Goal: Use online tool/utility: Use online tool/utility

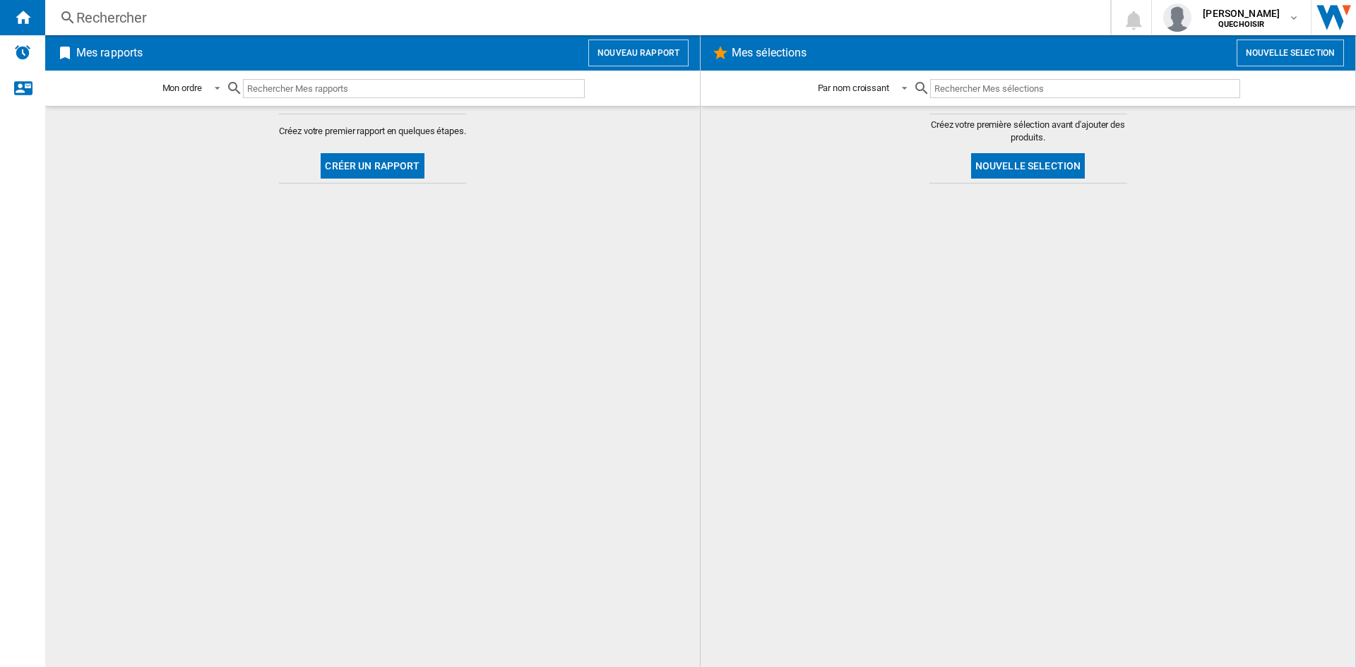
click at [412, 169] on button "Créer un rapport" at bounding box center [372, 165] width 103 height 25
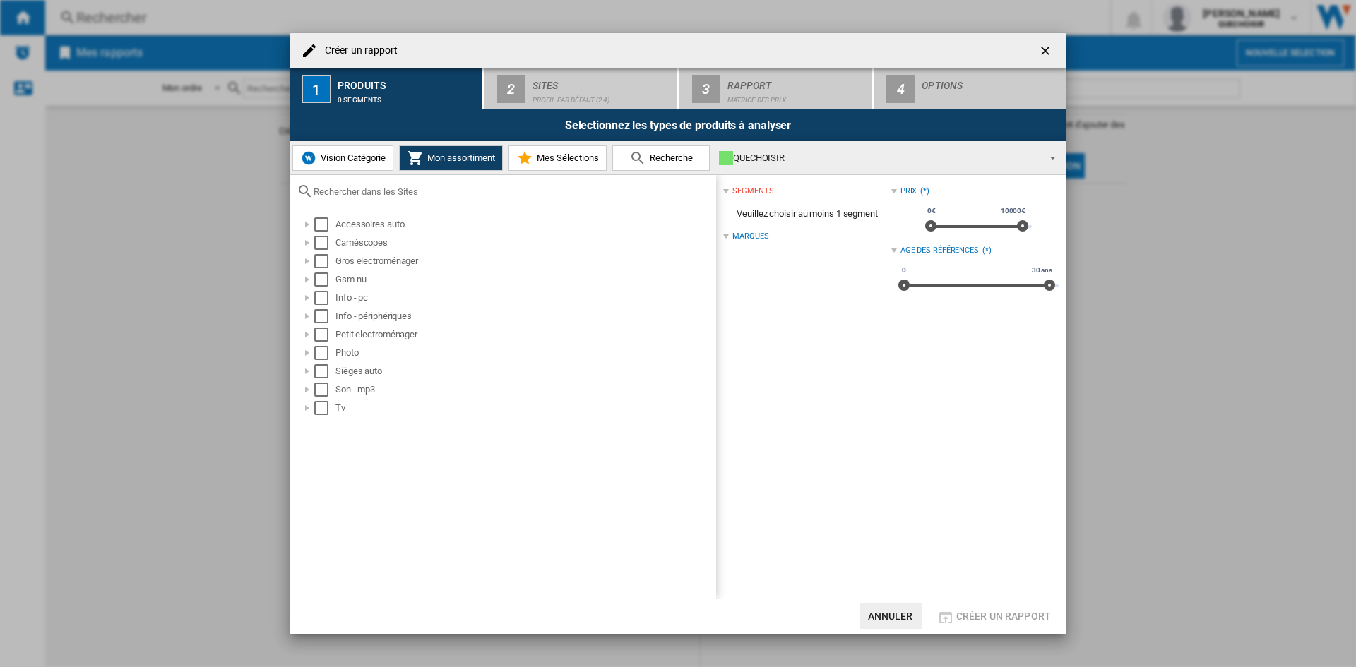
click at [323, 156] on span "Vision Catégorie" at bounding box center [351, 158] width 68 height 11
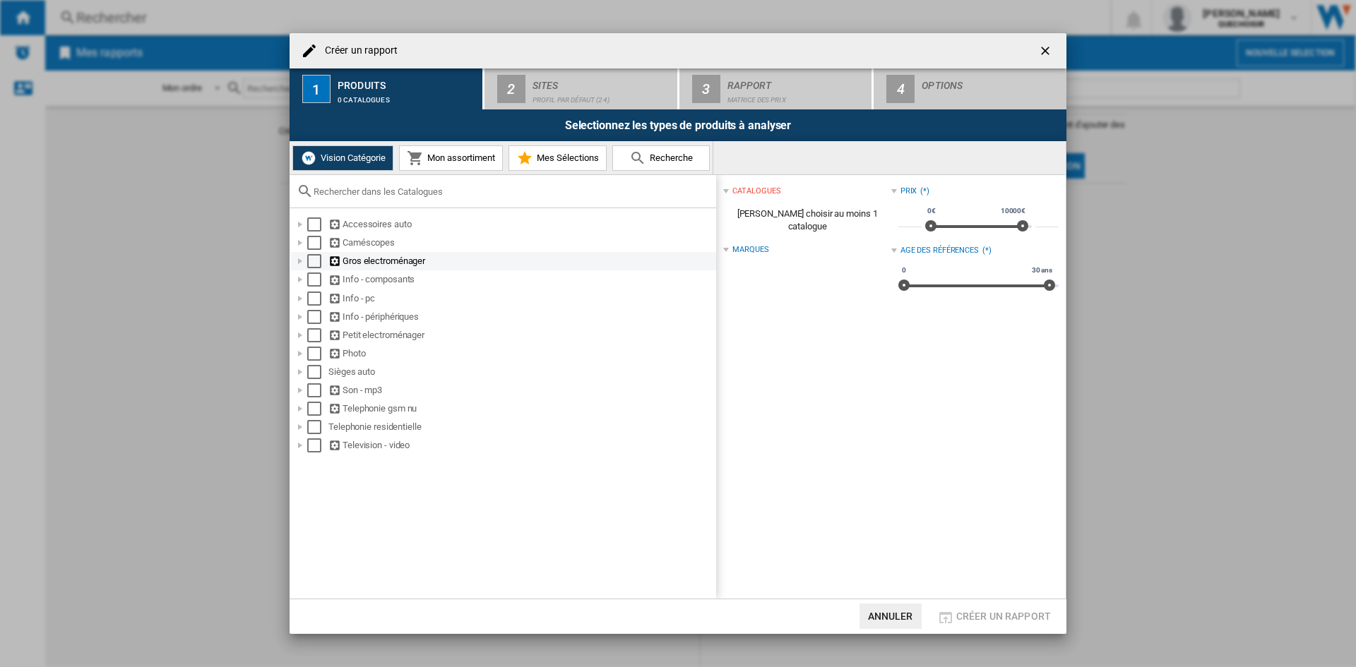
click at [302, 262] on div at bounding box center [300, 261] width 14 height 14
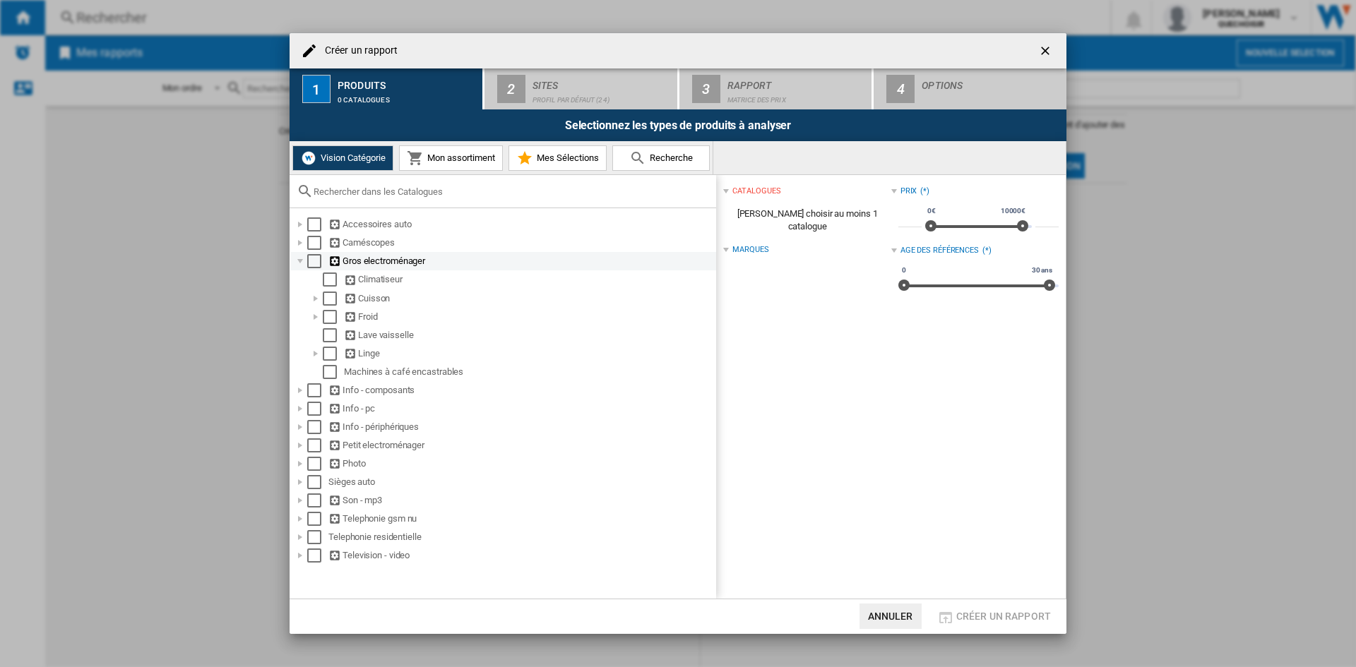
click at [300, 261] on div at bounding box center [300, 261] width 14 height 14
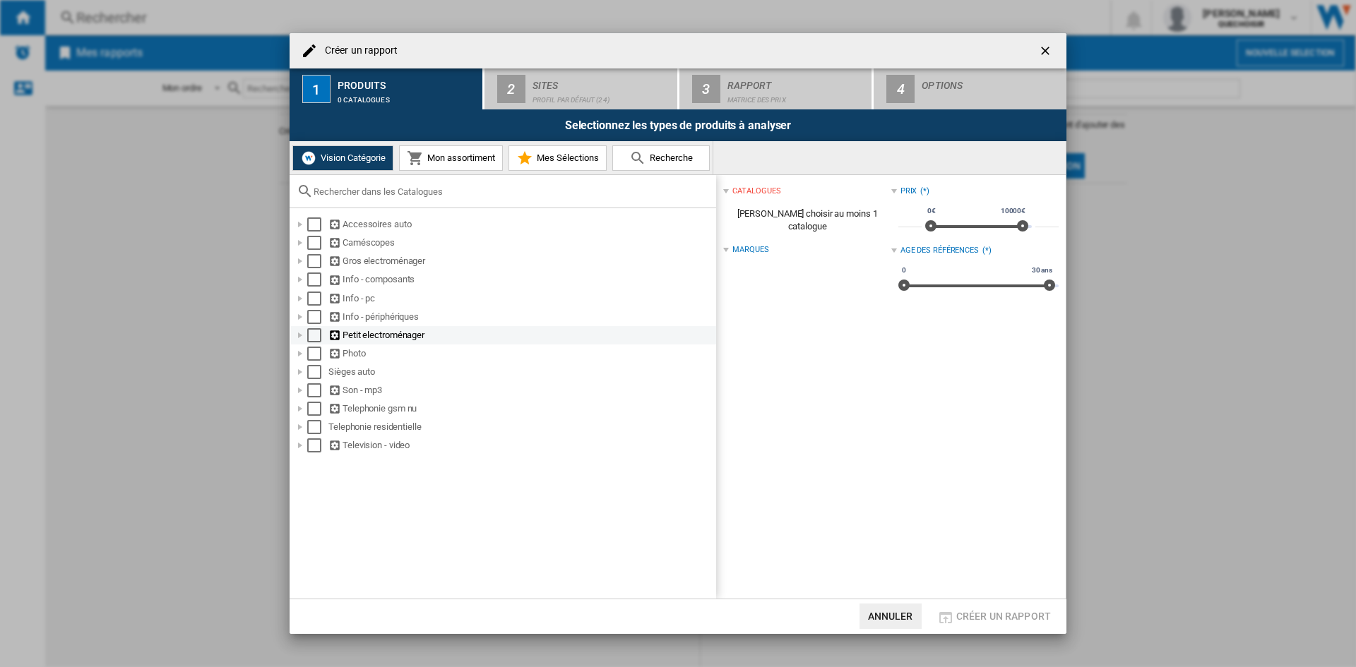
click at [298, 338] on div at bounding box center [300, 335] width 14 height 14
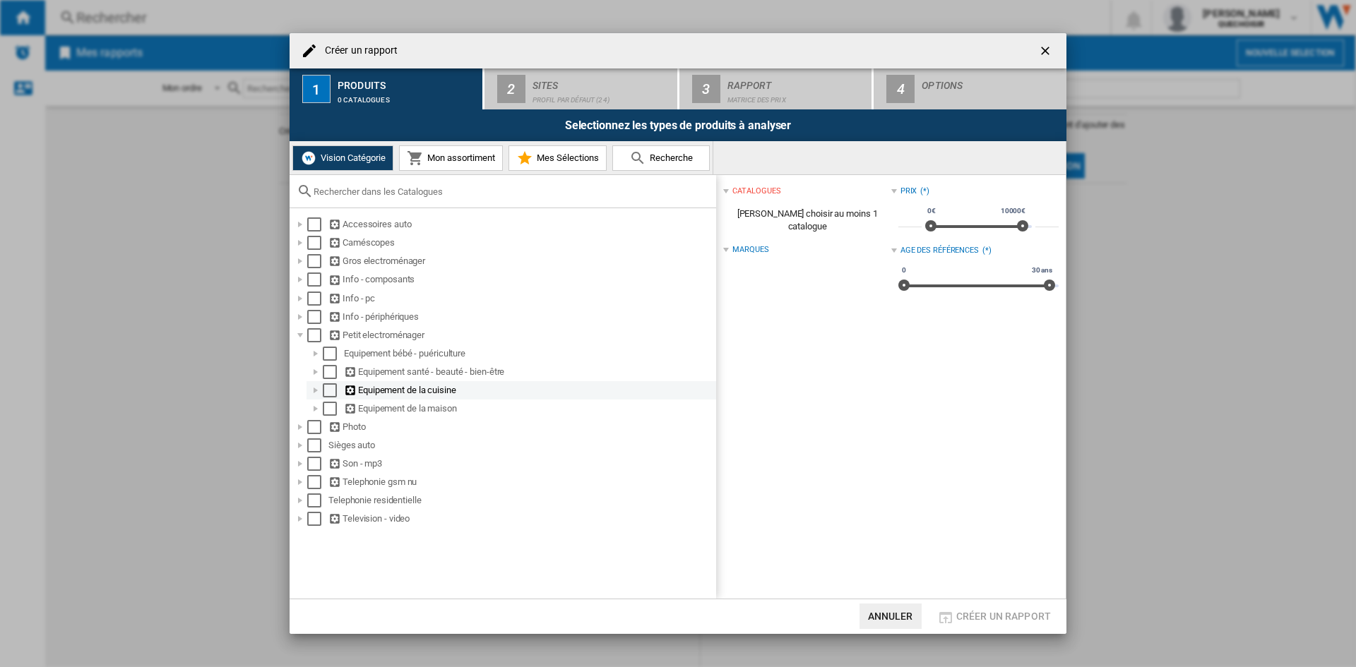
click at [314, 391] on div at bounding box center [316, 390] width 14 height 14
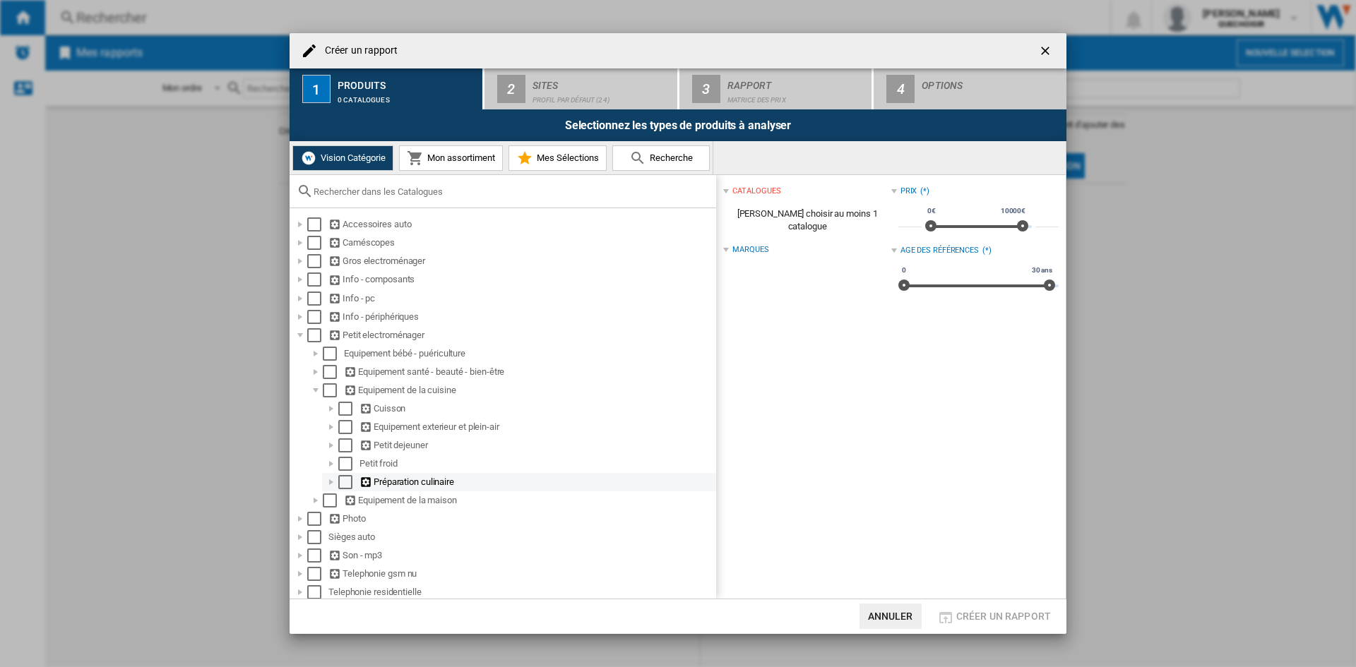
click at [331, 486] on div at bounding box center [331, 482] width 14 height 14
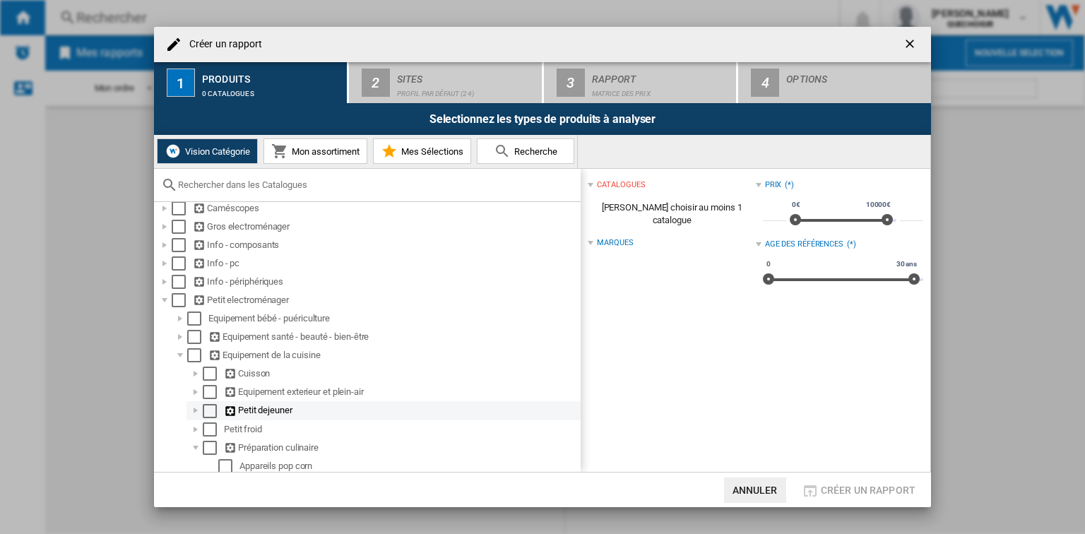
scroll to position [56, 0]
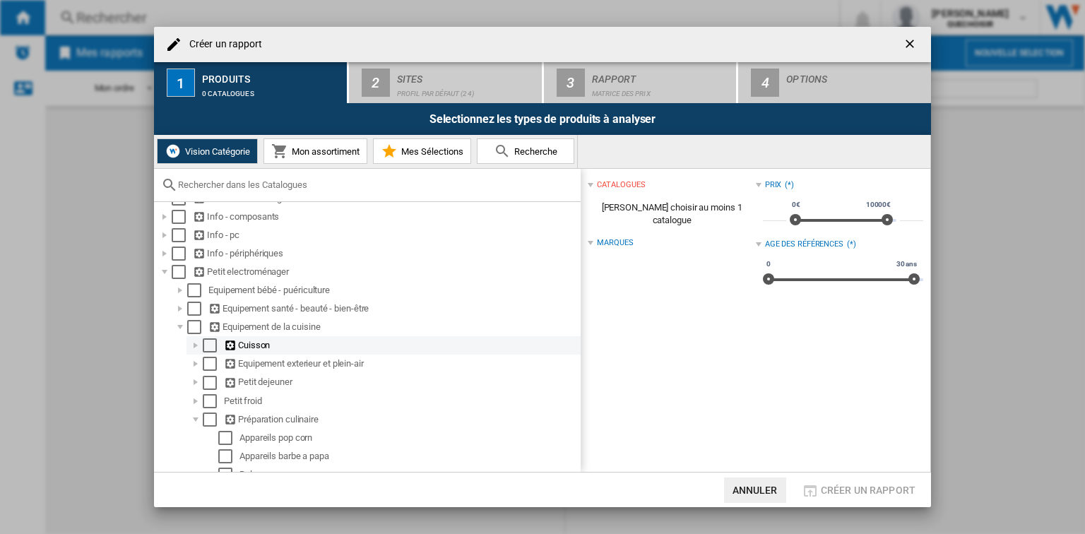
click at [194, 345] on div at bounding box center [196, 345] width 14 height 14
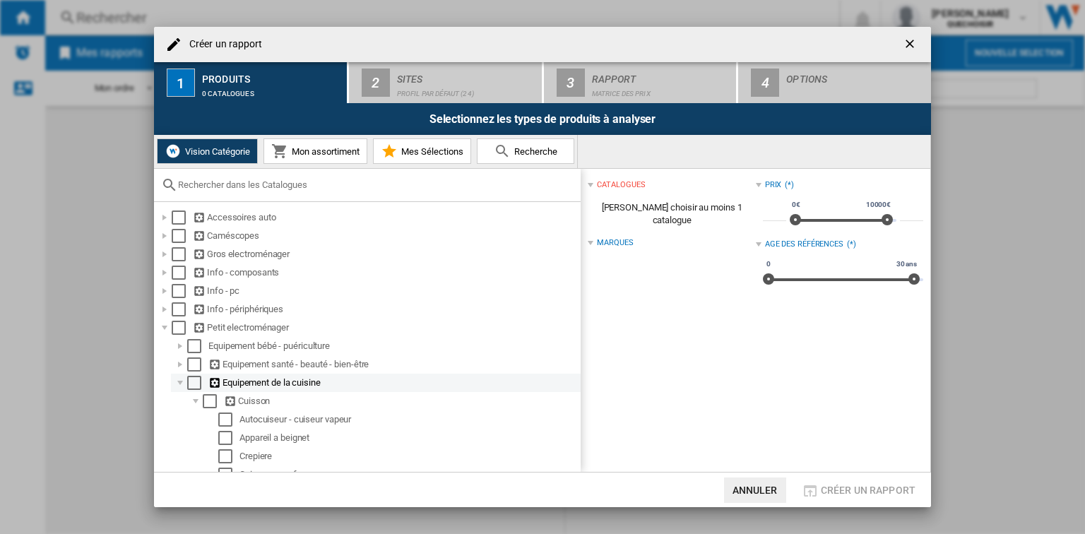
scroll to position [0, 0]
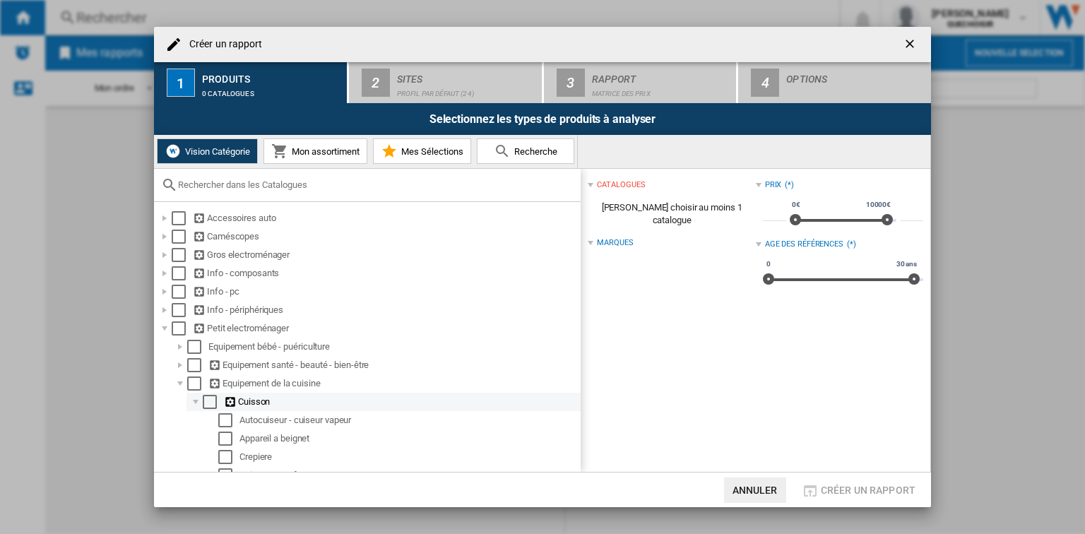
click at [198, 401] on div at bounding box center [196, 402] width 14 height 14
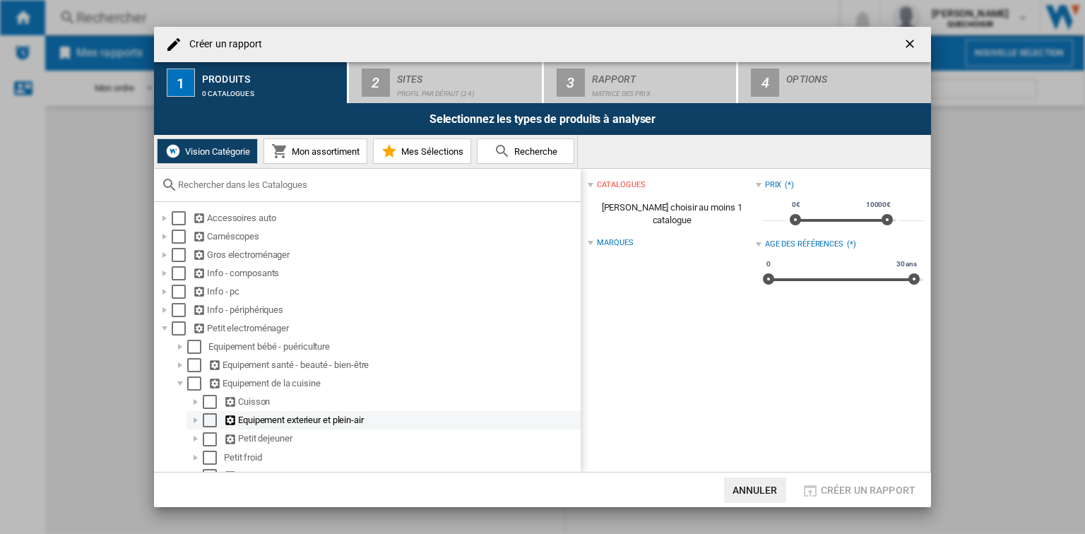
click at [195, 419] on div at bounding box center [196, 420] width 14 height 14
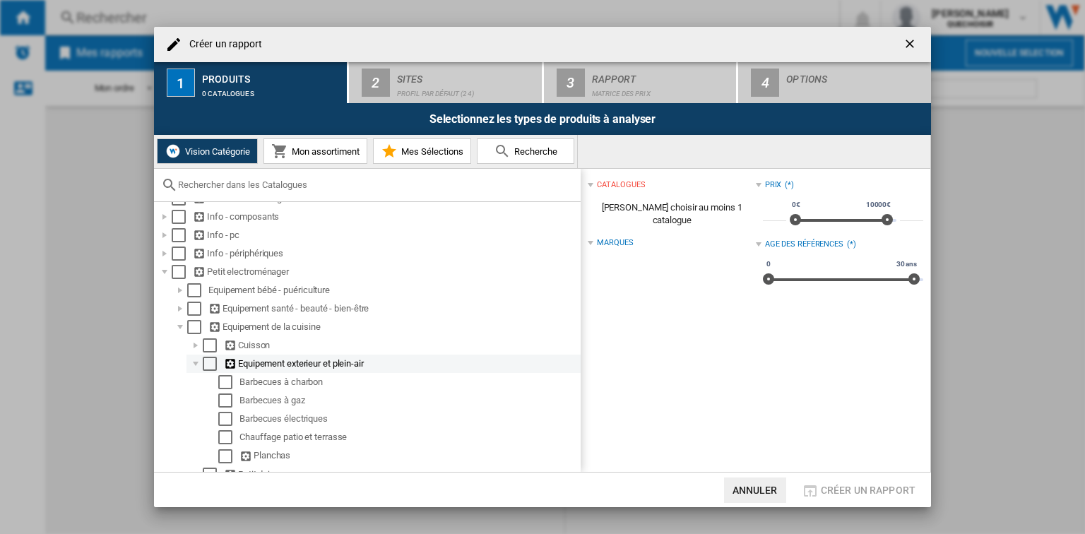
scroll to position [113, 0]
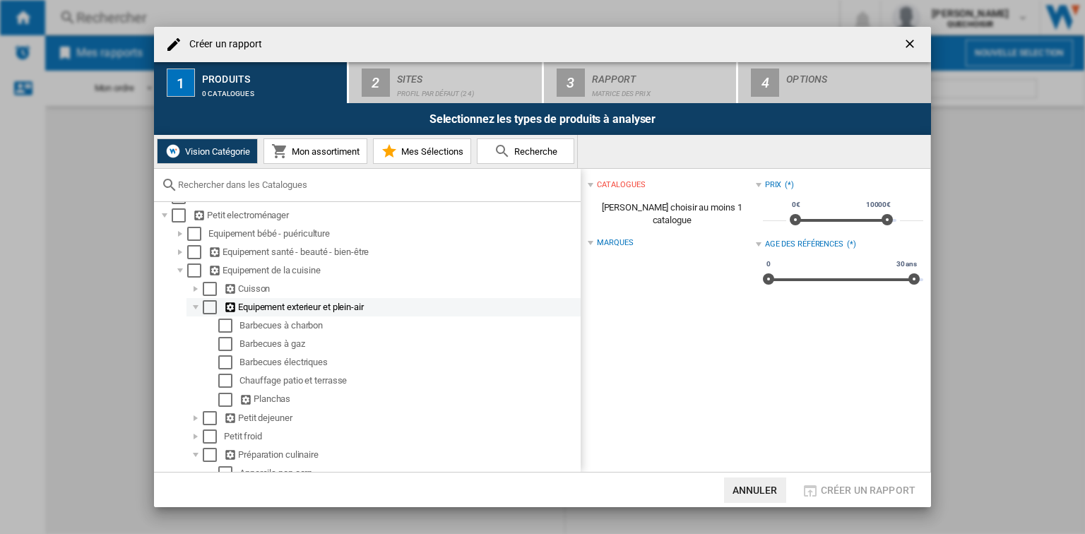
click at [196, 307] on div at bounding box center [196, 307] width 14 height 14
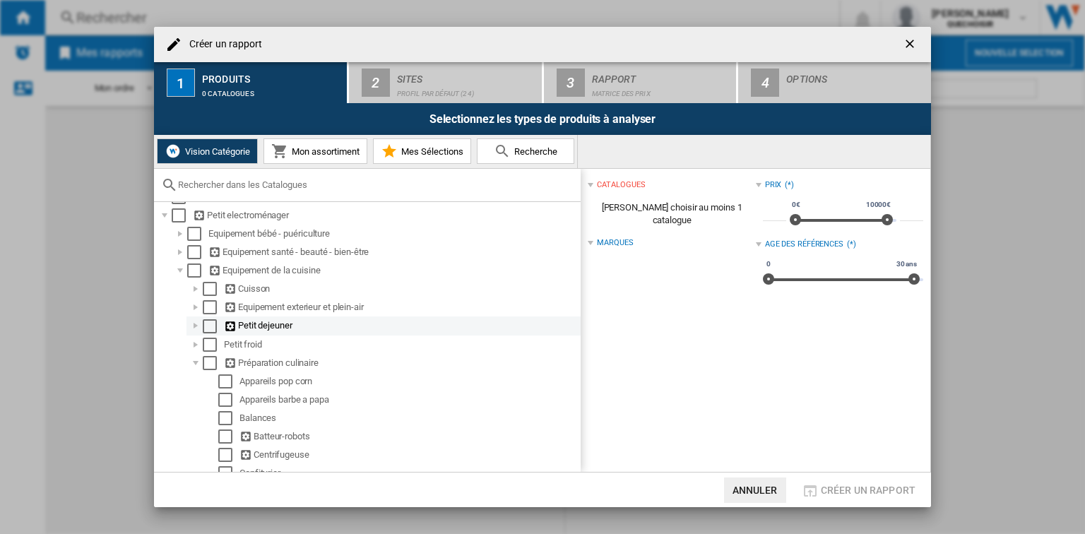
click at [195, 324] on div at bounding box center [196, 325] width 14 height 14
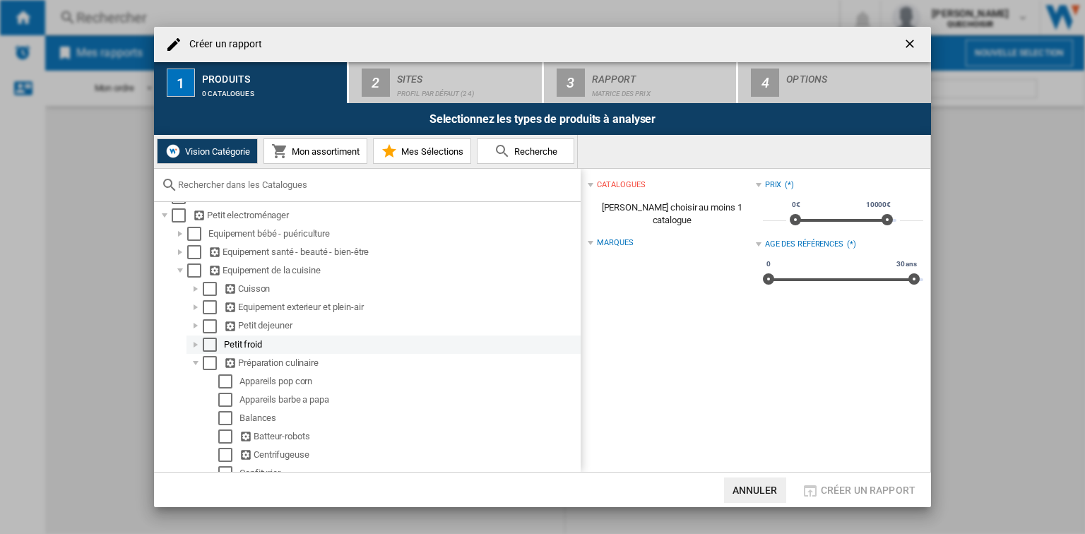
click at [192, 342] on div at bounding box center [196, 345] width 14 height 14
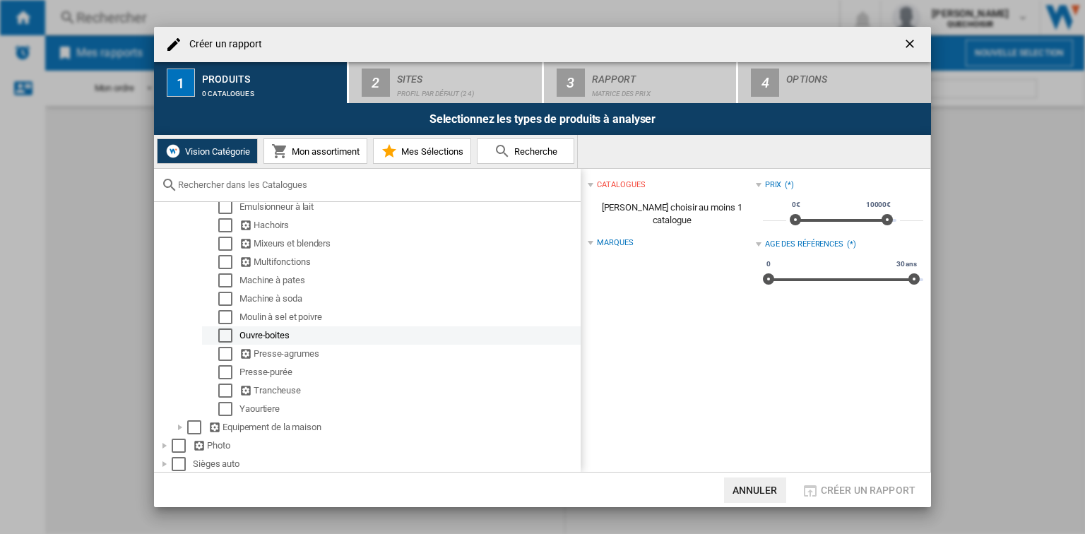
scroll to position [508, 0]
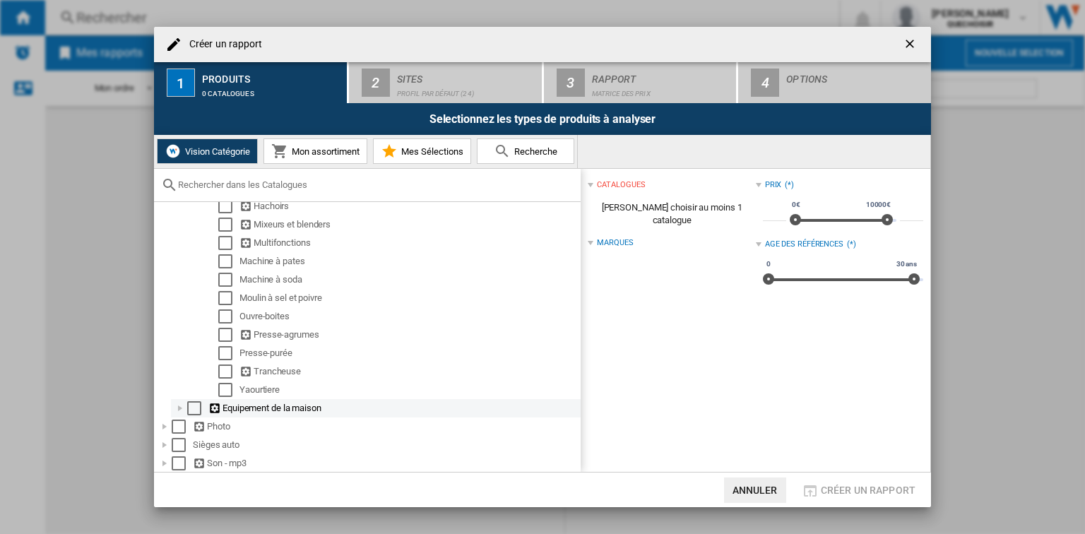
click at [179, 407] on div at bounding box center [180, 408] width 14 height 14
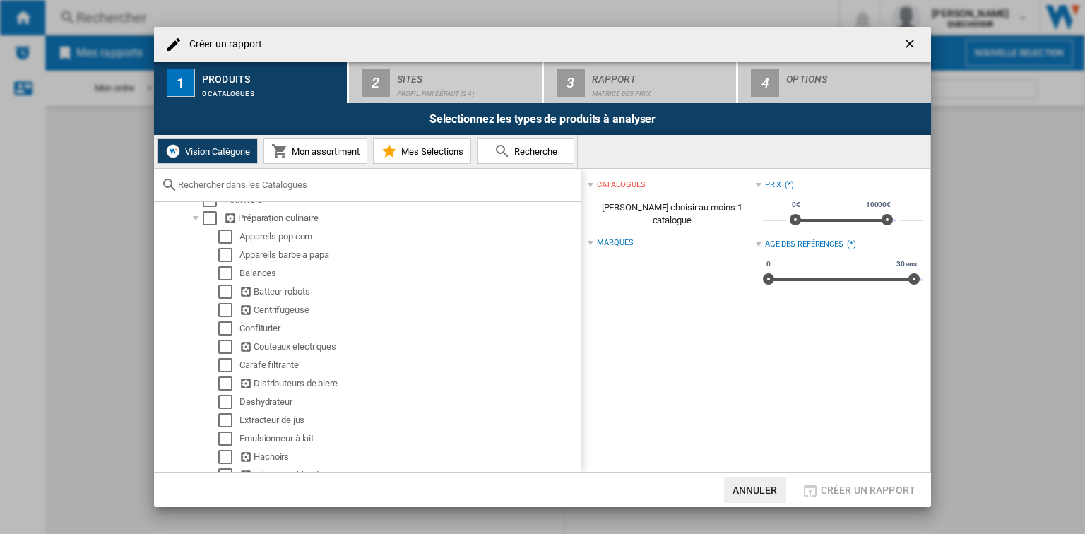
scroll to position [32, 0]
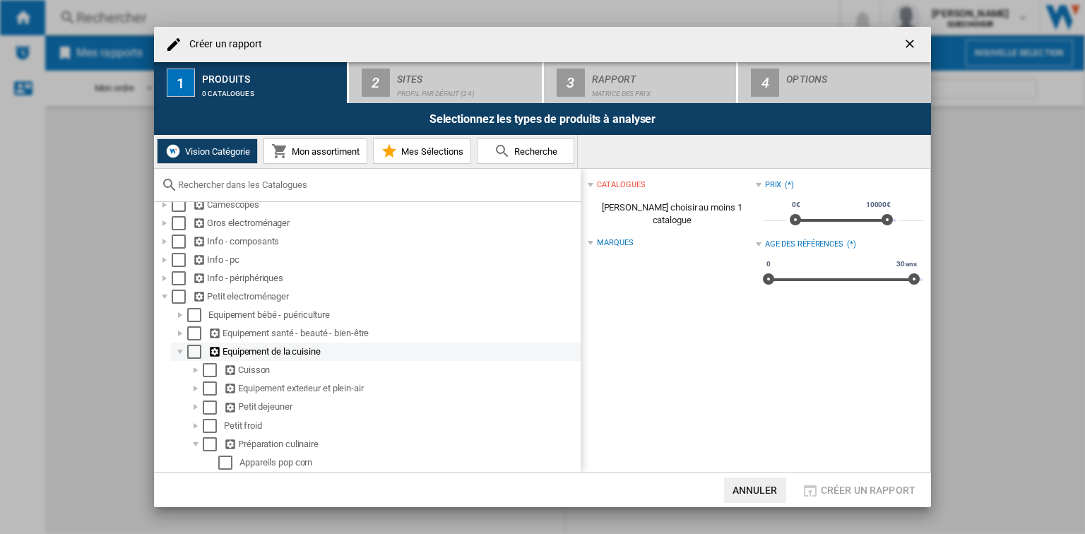
click at [178, 350] on div at bounding box center [180, 352] width 14 height 14
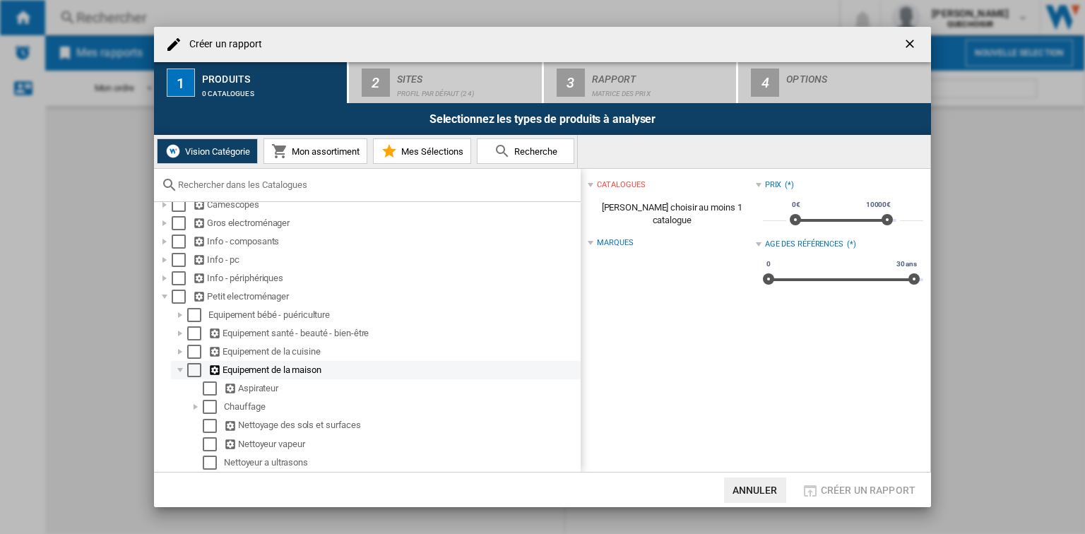
click at [178, 364] on div at bounding box center [180, 370] width 14 height 14
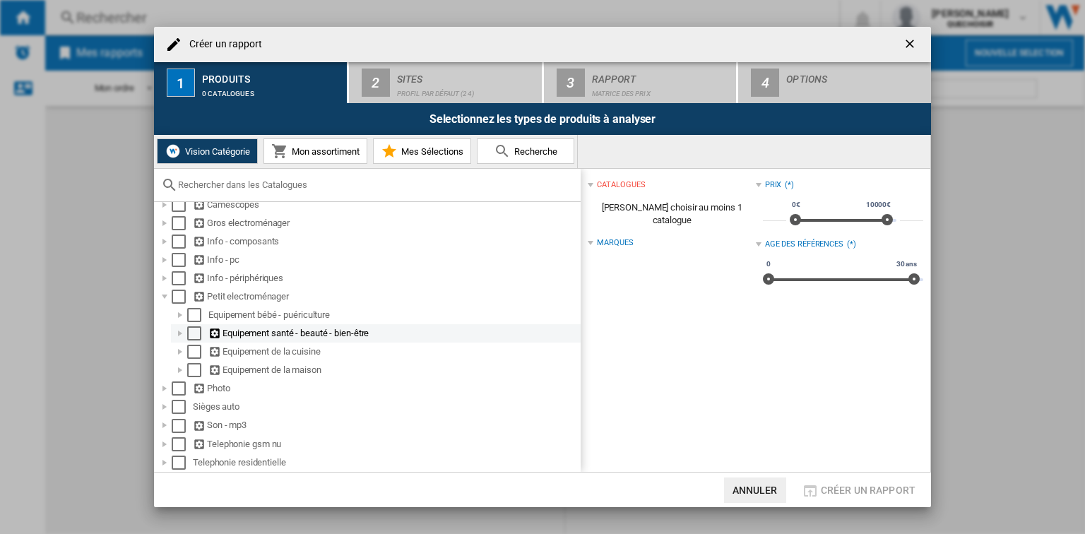
click at [175, 333] on div at bounding box center [180, 333] width 14 height 14
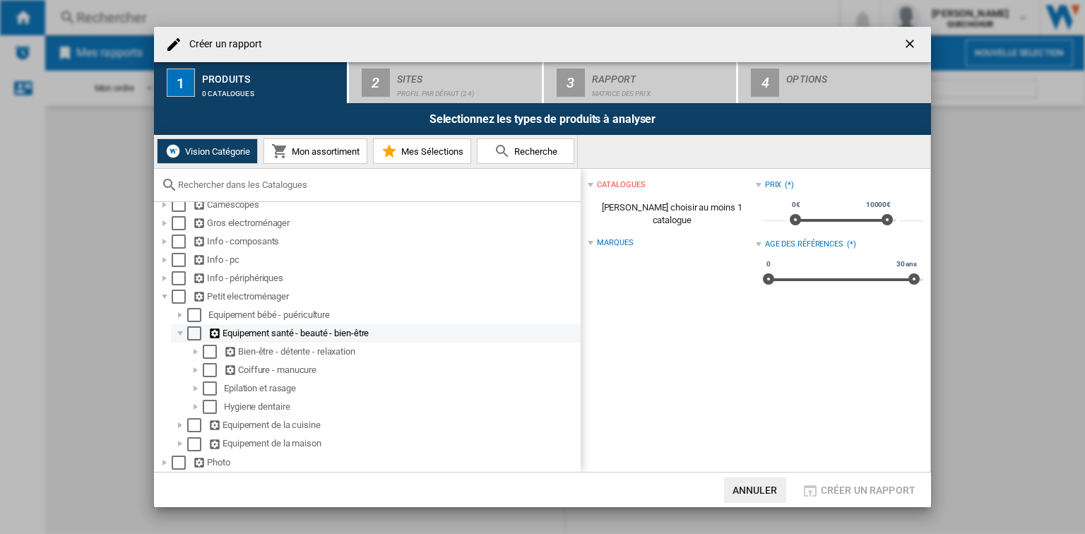
click at [175, 333] on div at bounding box center [180, 333] width 14 height 14
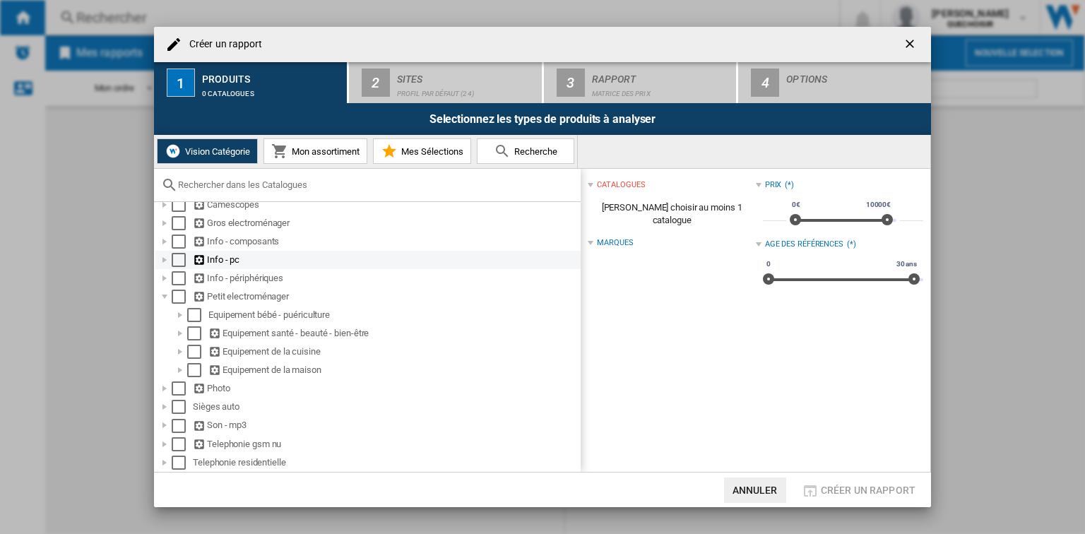
click at [166, 297] on div at bounding box center [164, 297] width 14 height 14
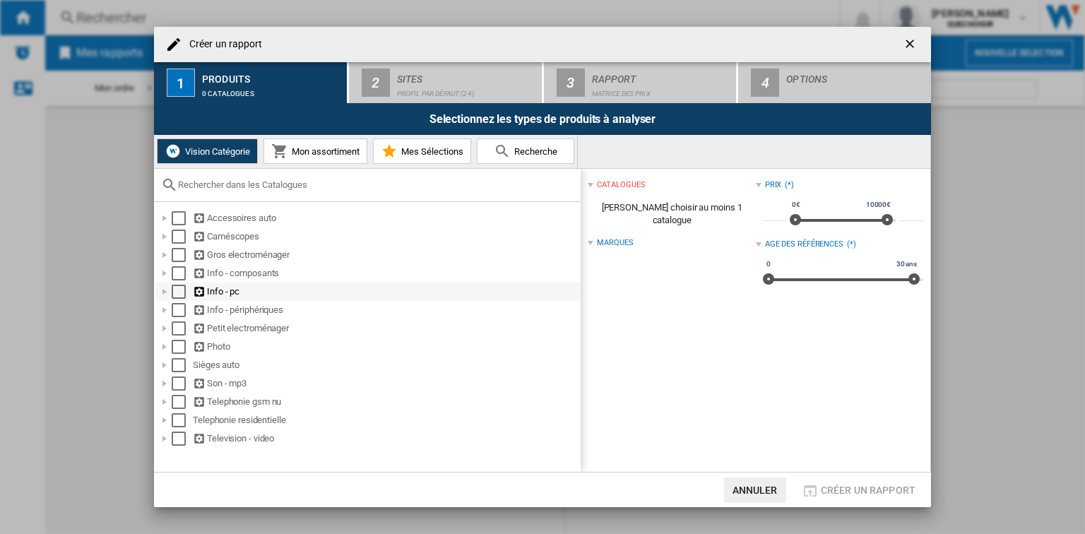
scroll to position [0, 0]
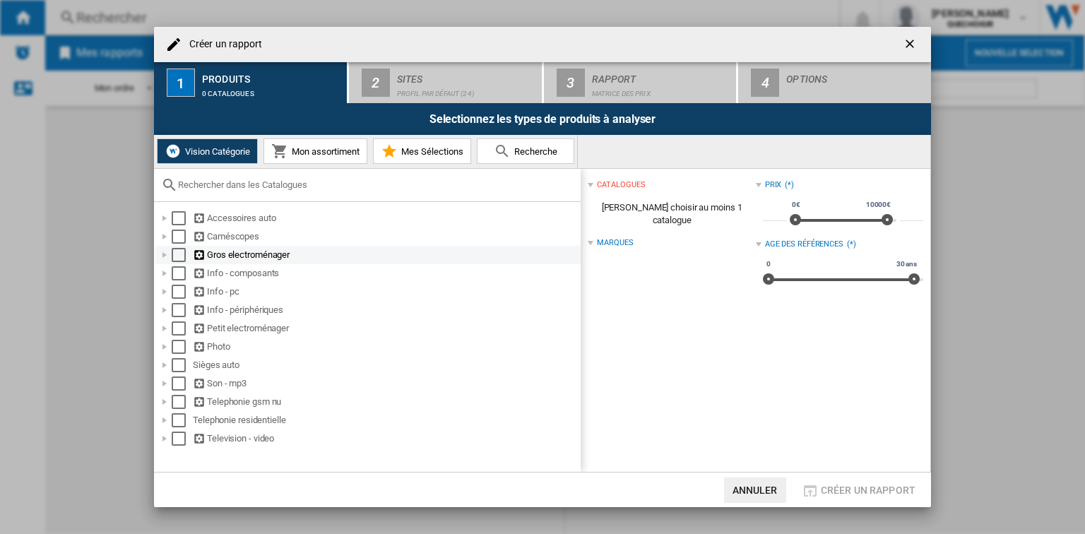
click at [162, 257] on div at bounding box center [164, 255] width 14 height 14
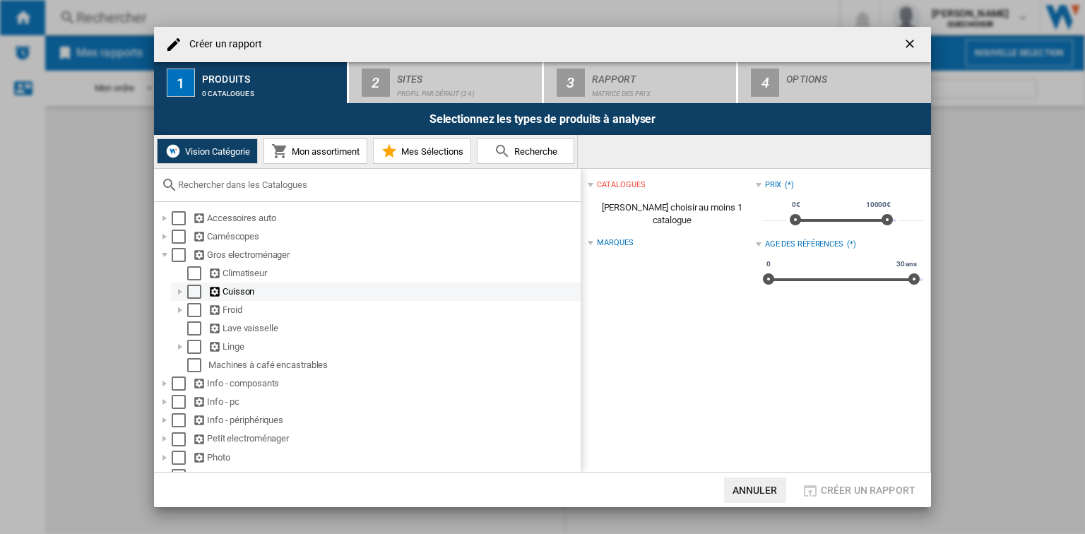
click at [180, 290] on div at bounding box center [180, 292] width 14 height 14
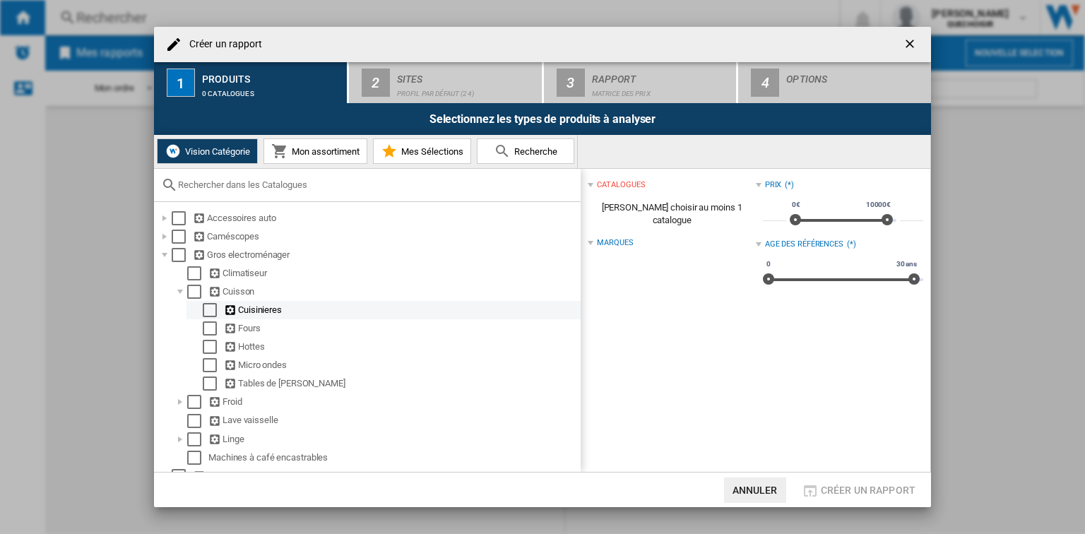
click at [240, 309] on div "Cuisinieres" at bounding box center [401, 310] width 354 height 14
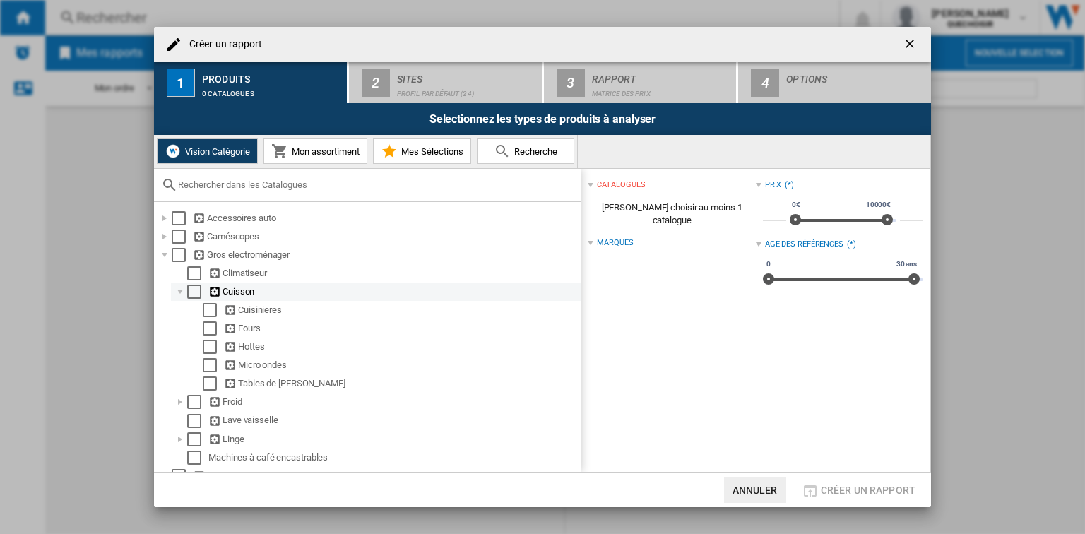
click at [184, 291] on div at bounding box center [180, 292] width 14 height 14
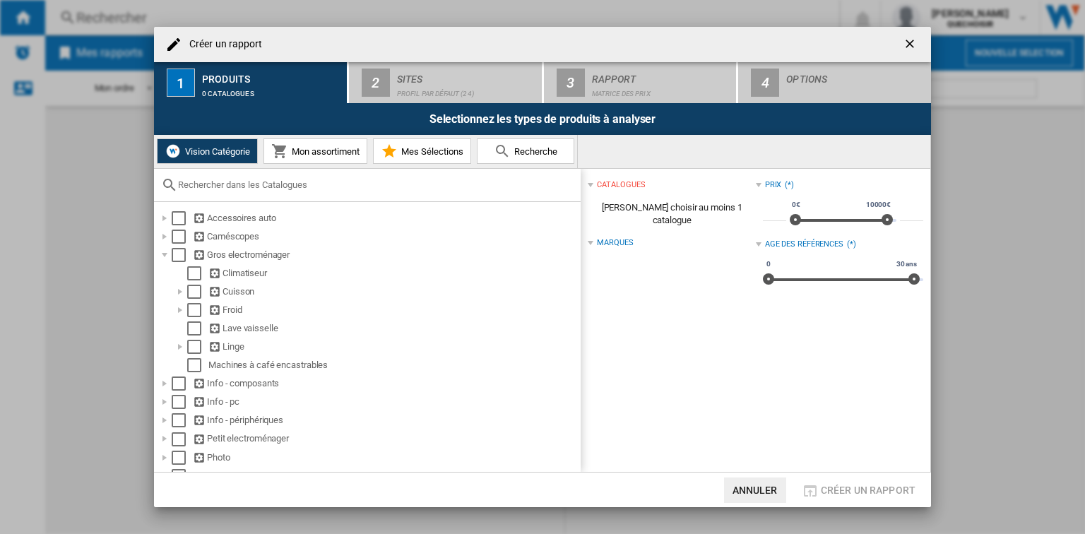
click at [329, 184] on input "text" at bounding box center [375, 184] width 395 height 11
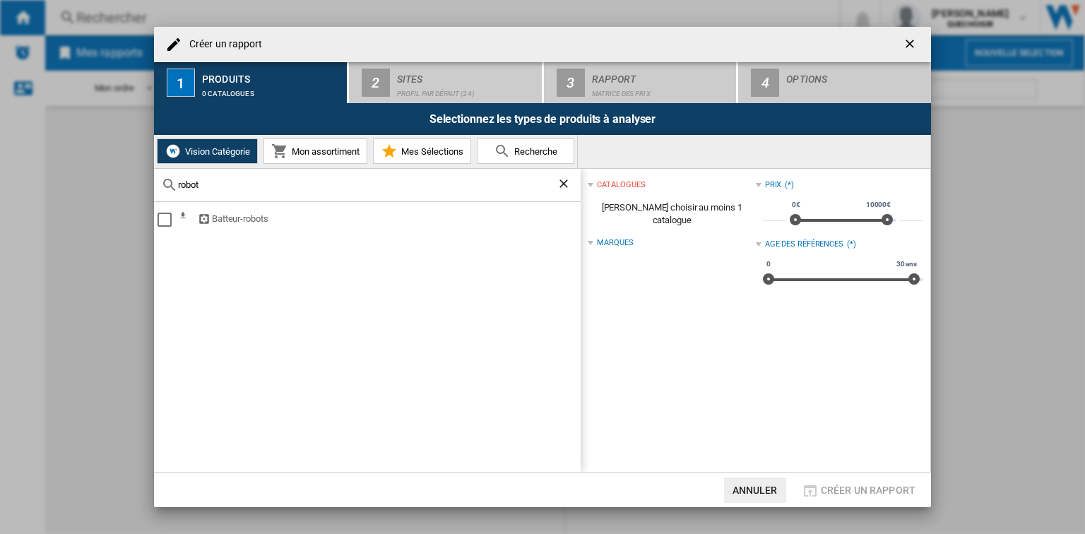
type input "robot"
click at [332, 157] on button "Mon assortiment" at bounding box center [315, 150] width 104 height 25
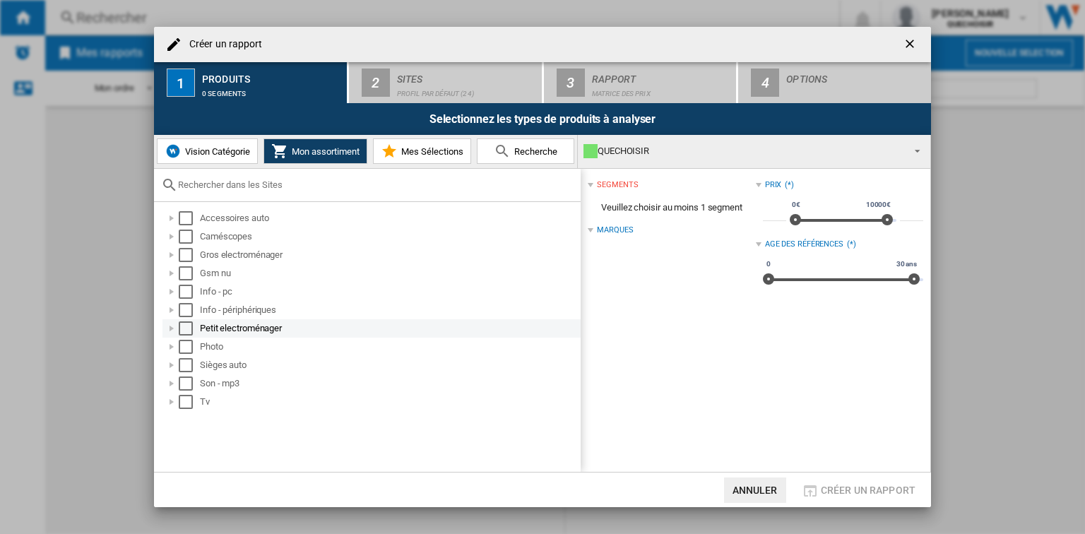
click at [174, 327] on div at bounding box center [172, 328] width 14 height 14
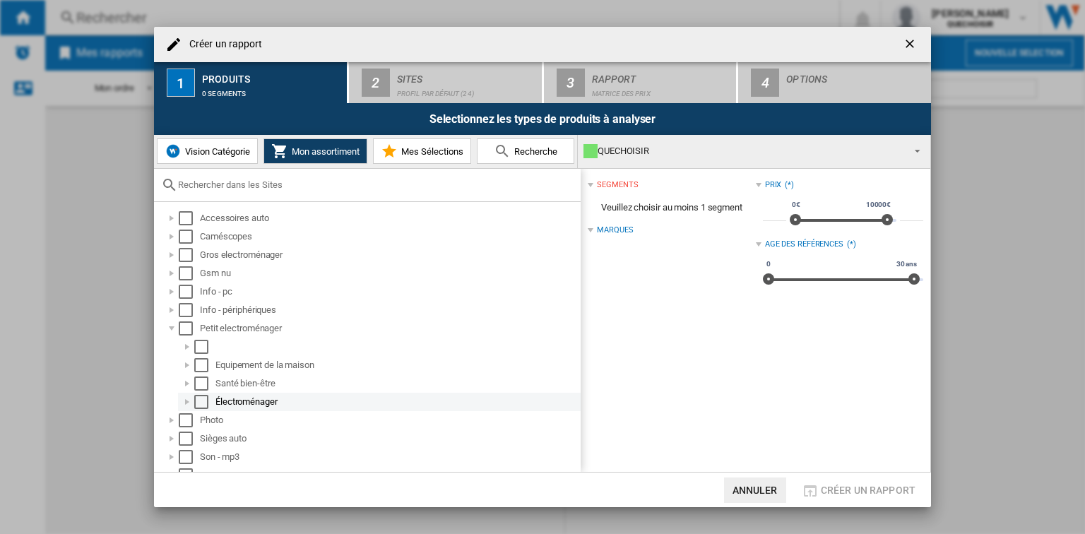
click at [186, 400] on div at bounding box center [187, 402] width 14 height 14
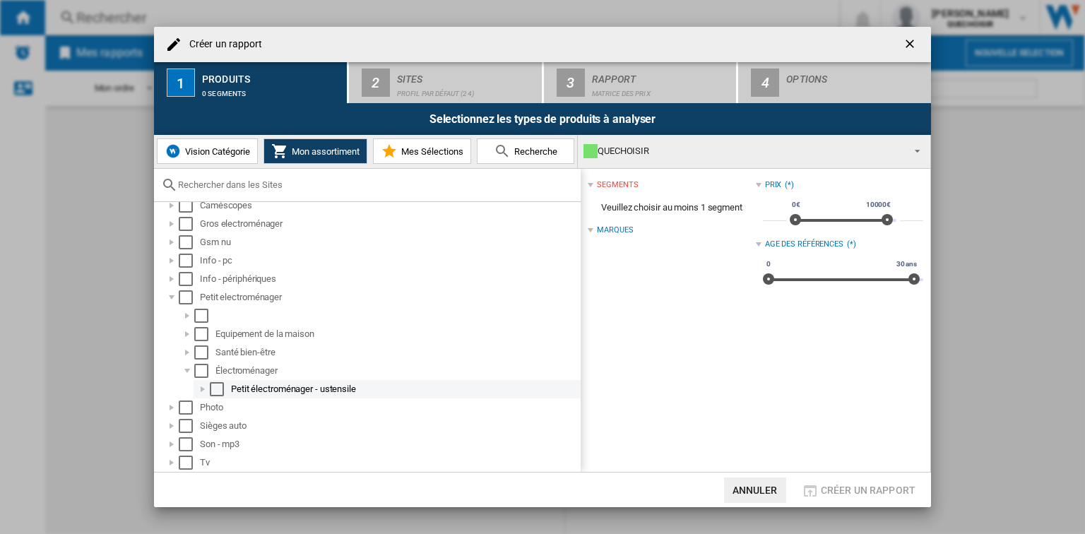
click at [204, 387] on div at bounding box center [203, 389] width 14 height 14
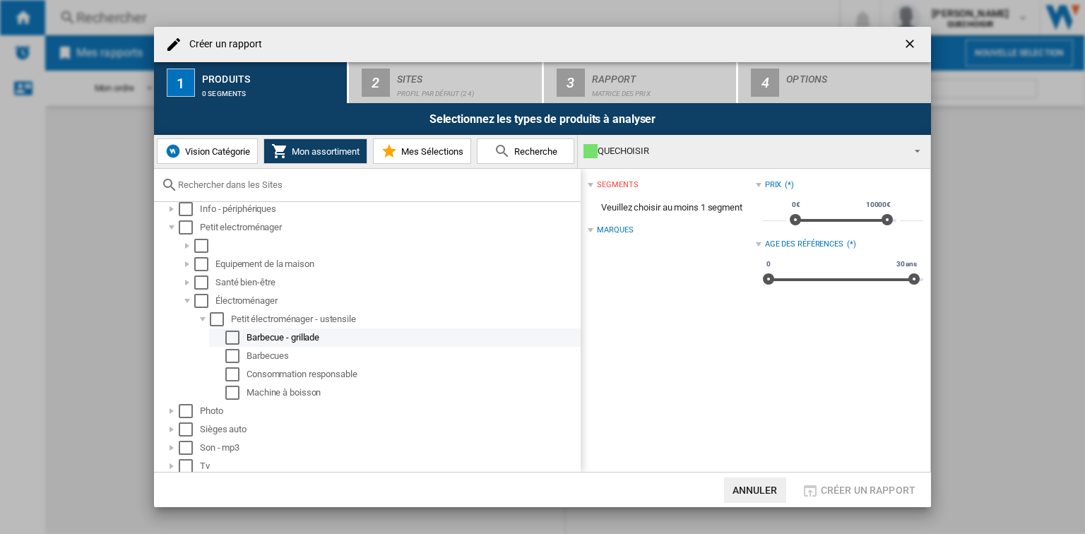
scroll to position [105, 0]
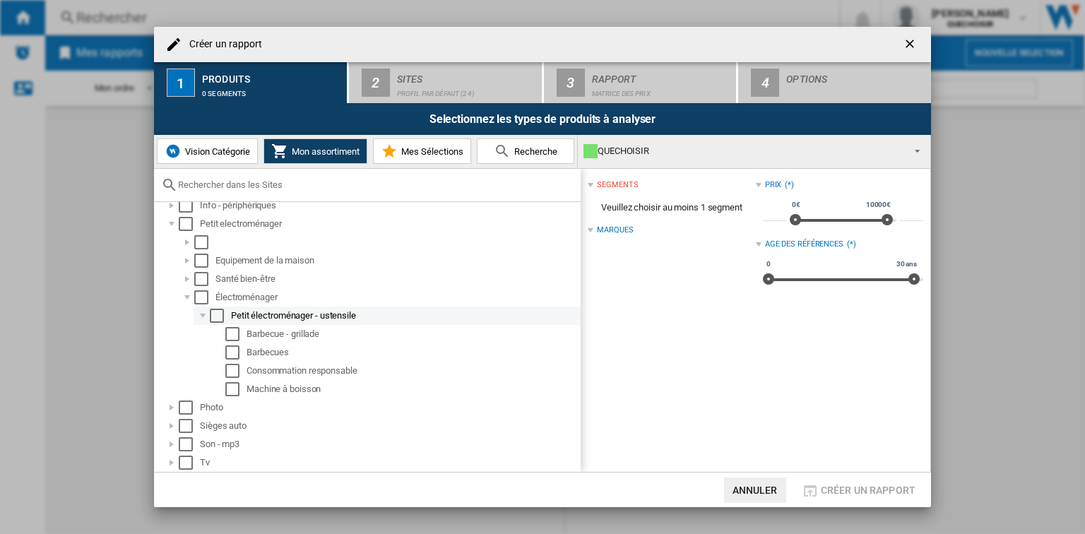
click at [203, 320] on div at bounding box center [203, 316] width 14 height 14
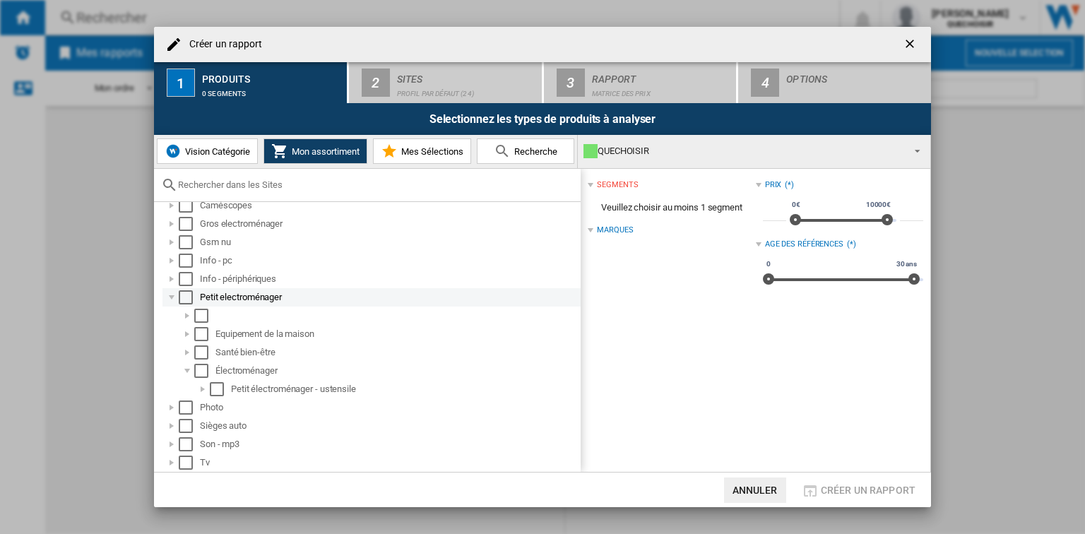
click at [171, 297] on div at bounding box center [172, 297] width 14 height 14
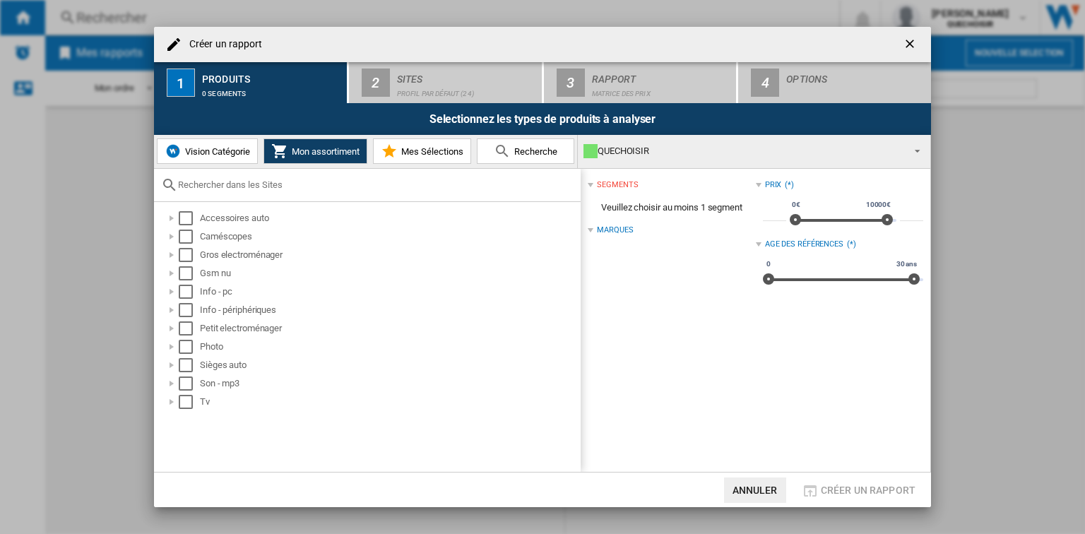
click at [907, 40] on ng-md-icon "getI18NText('BUTTONS.CLOSE_DIALOG')" at bounding box center [910, 45] width 17 height 17
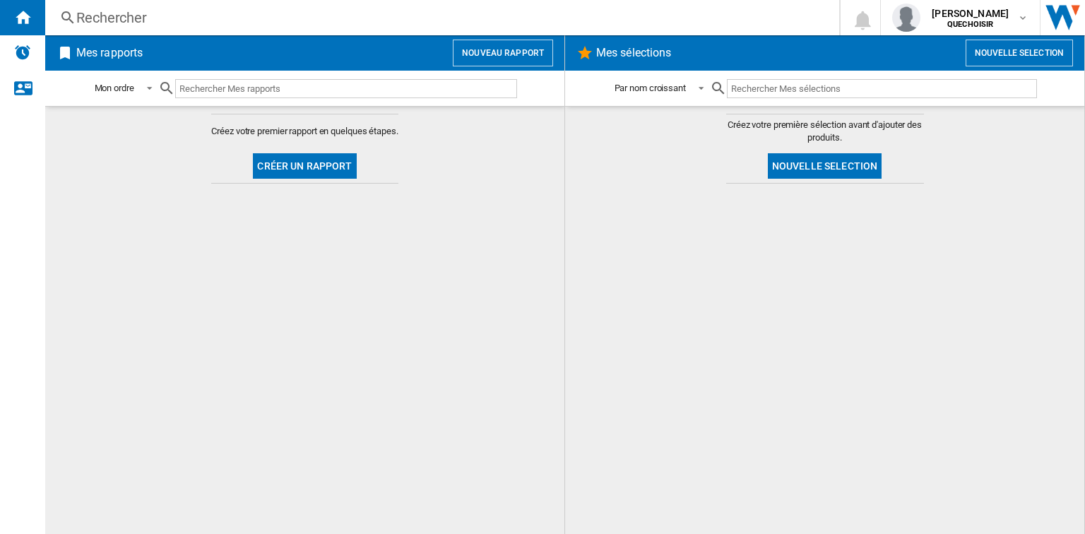
click at [273, 164] on button "Créer un rapport" at bounding box center [304, 165] width 103 height 25
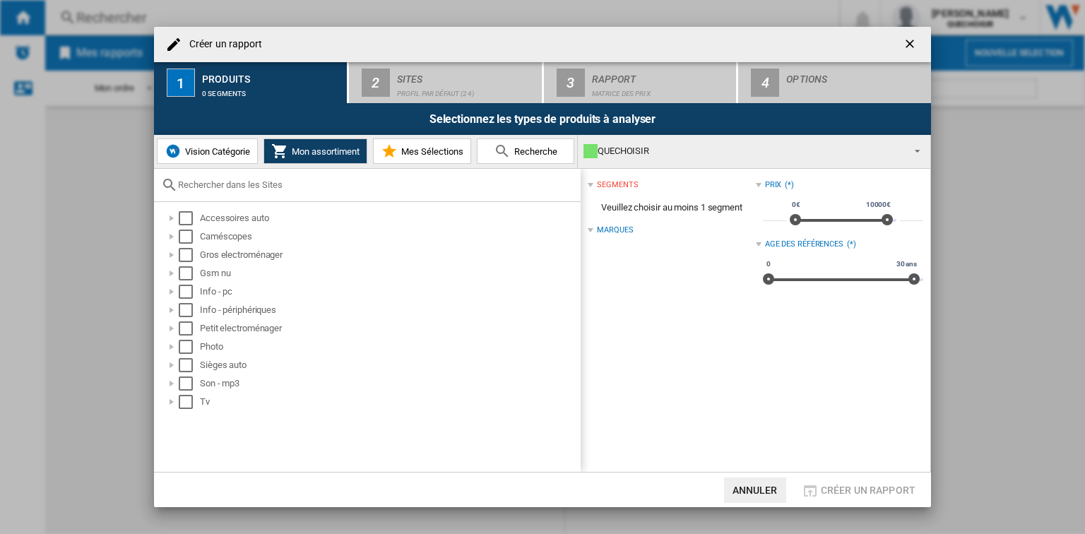
click at [208, 150] on span "Vision Catégorie" at bounding box center [215, 151] width 68 height 11
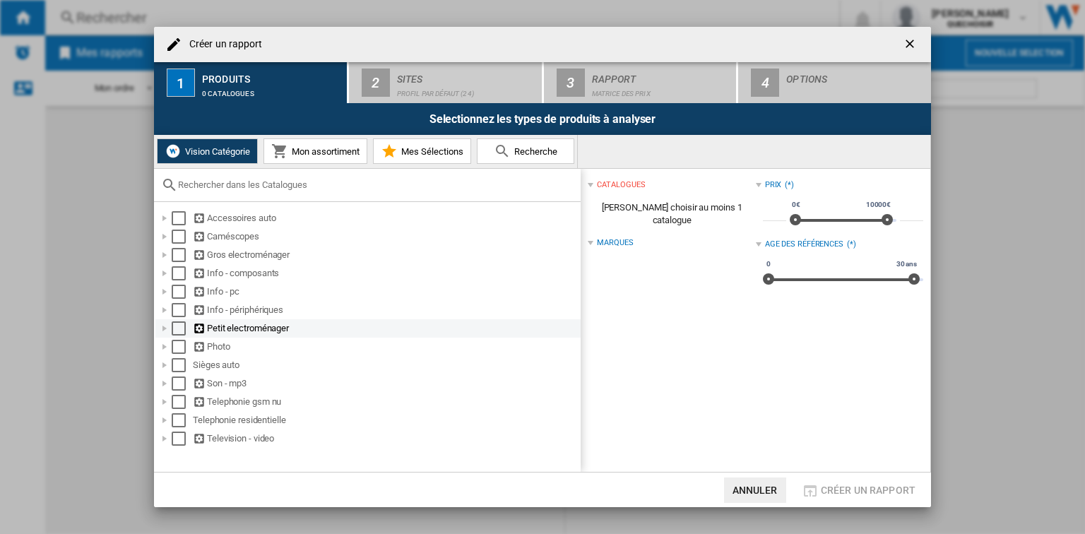
click at [196, 328] on ng-md-icon at bounding box center [200, 328] width 14 height 13
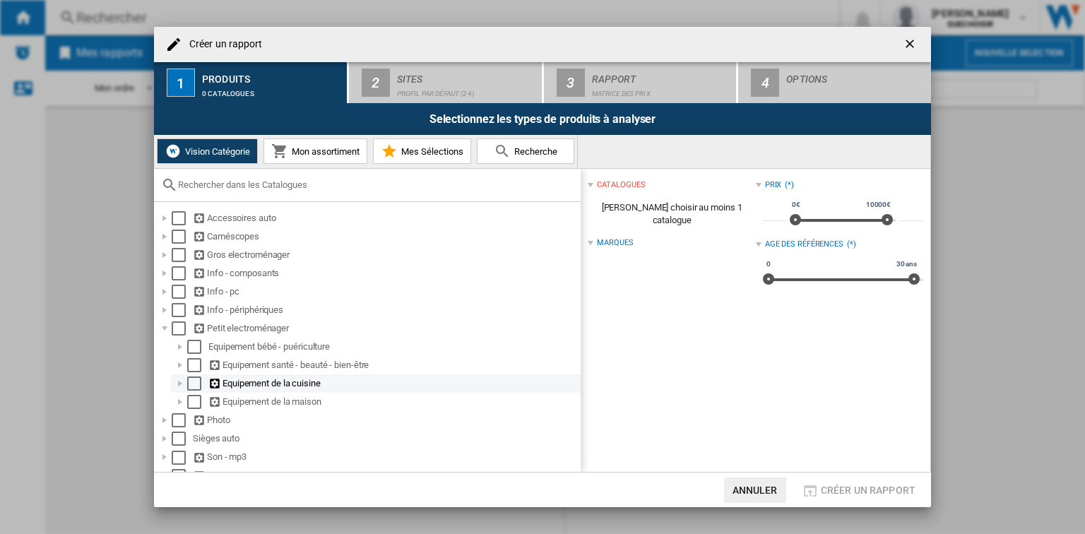
click at [213, 380] on ng-md-icon at bounding box center [215, 383] width 14 height 13
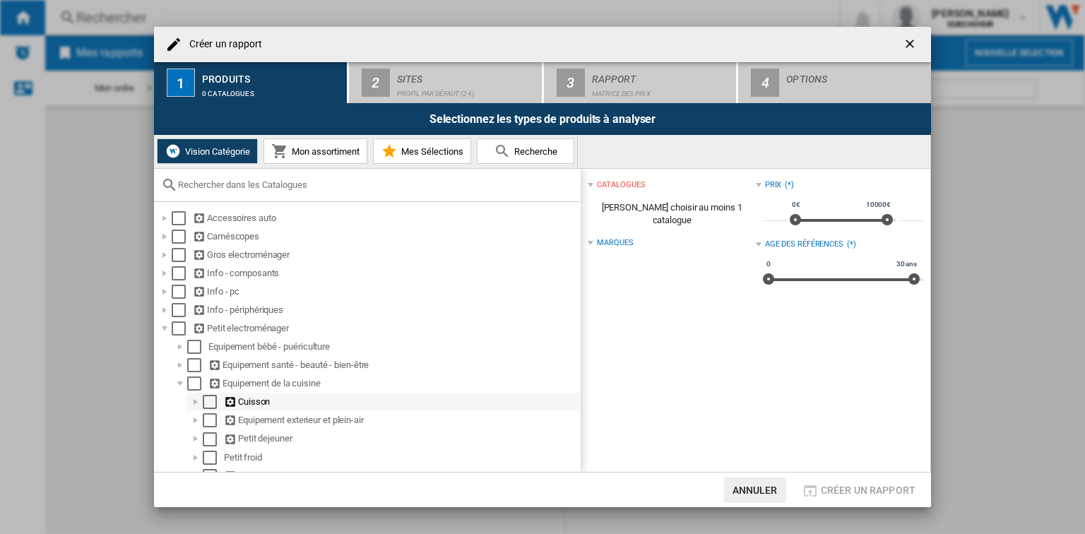
click at [234, 396] on ng-md-icon at bounding box center [231, 401] width 14 height 13
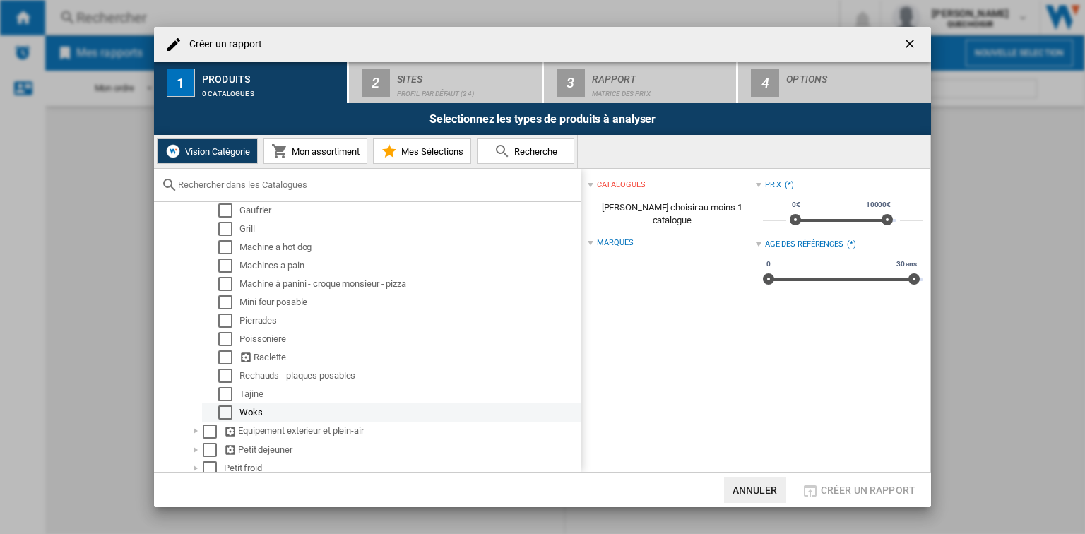
scroll to position [339, 0]
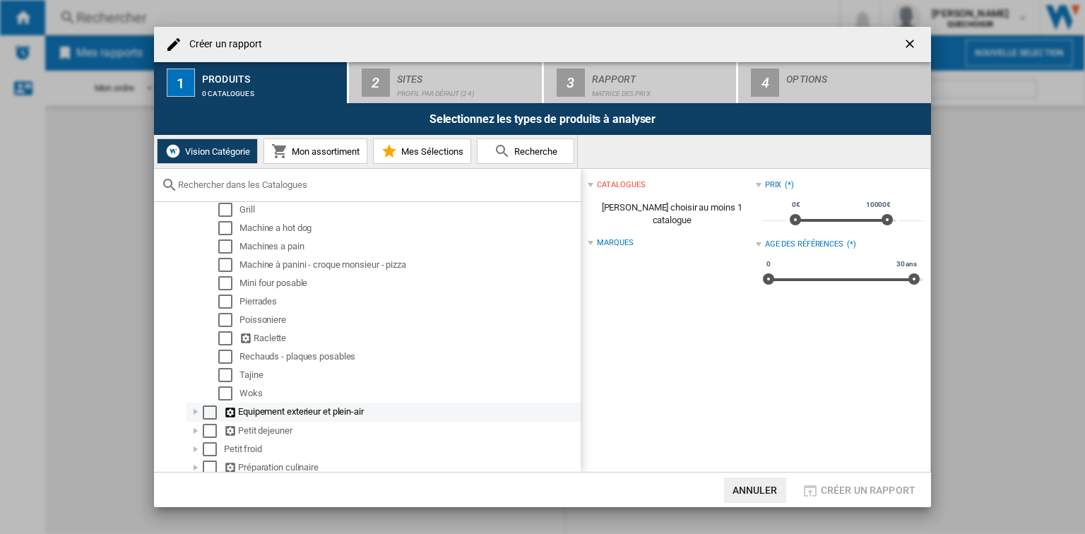
click at [277, 411] on div "Equipement exterieur et plein-air" at bounding box center [401, 412] width 354 height 14
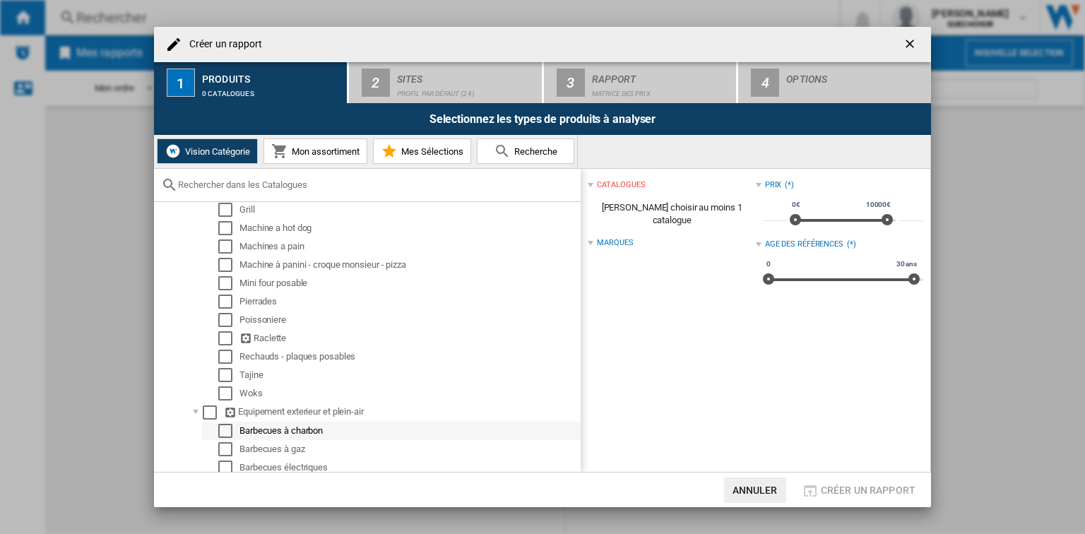
scroll to position [395, 0]
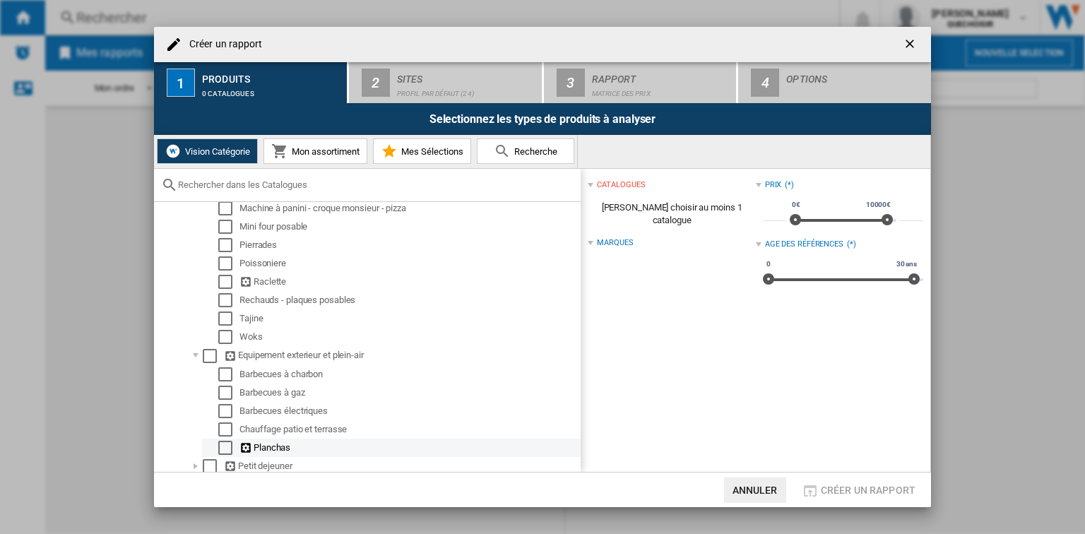
click at [260, 441] on div "Planchas" at bounding box center [408, 448] width 339 height 14
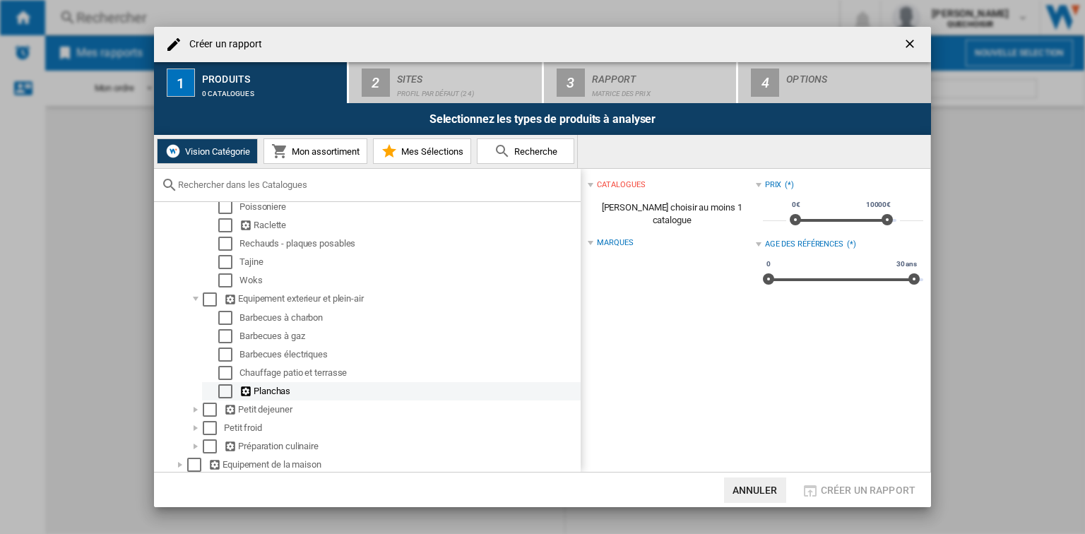
click at [243, 390] on ng-md-icon at bounding box center [246, 391] width 14 height 13
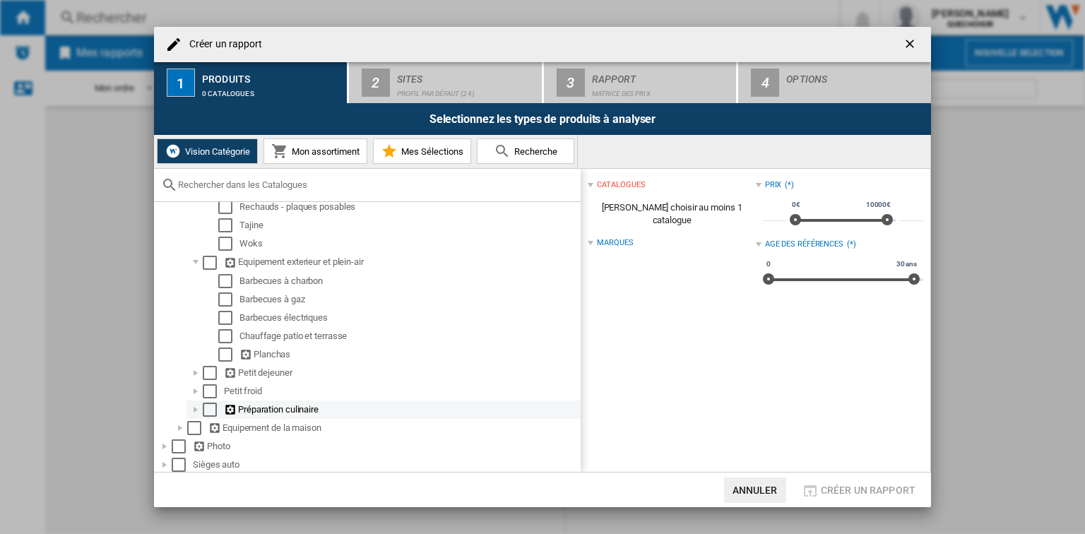
scroll to position [508, 0]
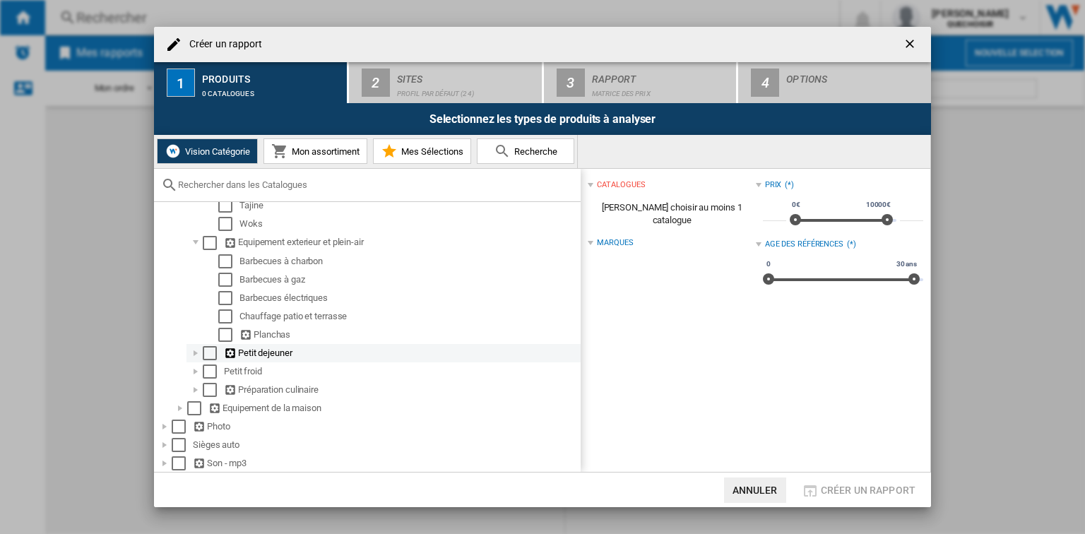
click at [241, 354] on div "Petit dejeuner" at bounding box center [401, 353] width 354 height 14
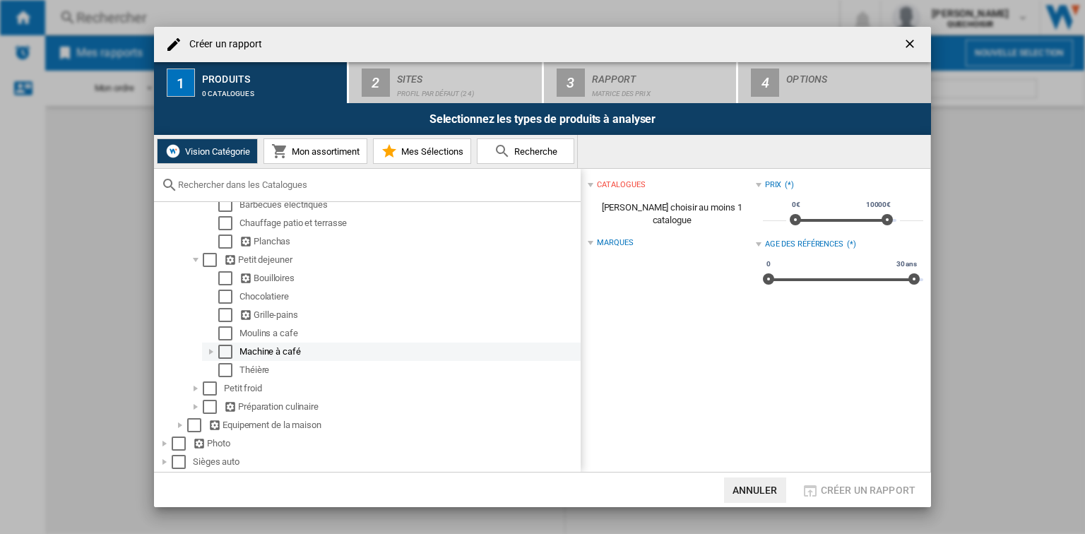
scroll to position [621, 0]
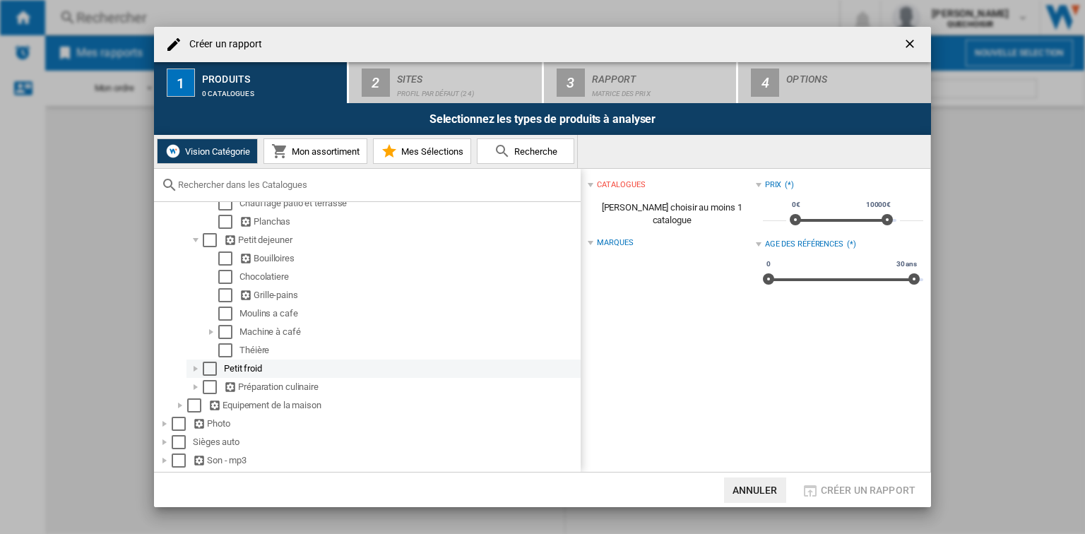
click at [241, 367] on div "Petit froid" at bounding box center [401, 369] width 354 height 14
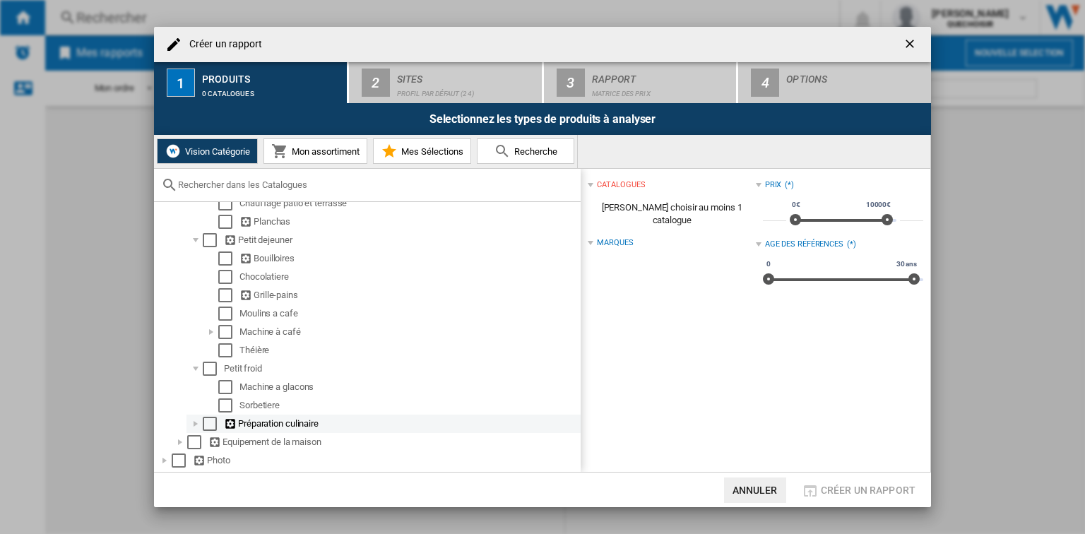
click at [268, 418] on div "Préparation culinaire" at bounding box center [401, 424] width 354 height 14
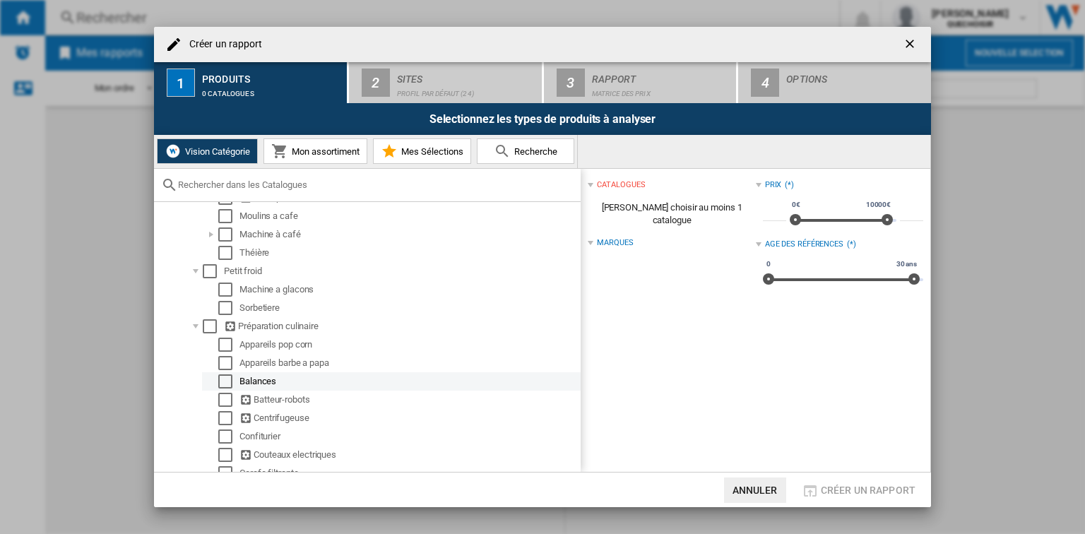
scroll to position [734, 0]
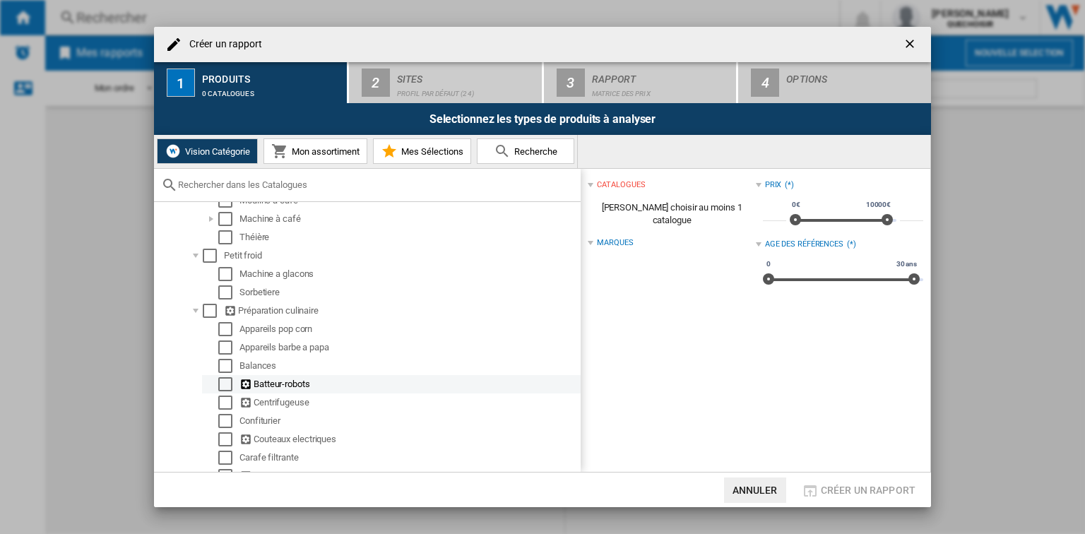
click at [292, 385] on div "Batteur-robots" at bounding box center [408, 384] width 339 height 14
click at [246, 384] on ng-md-icon at bounding box center [246, 384] width 14 height 13
click at [294, 400] on div "Centrifugeuse" at bounding box center [408, 402] width 339 height 14
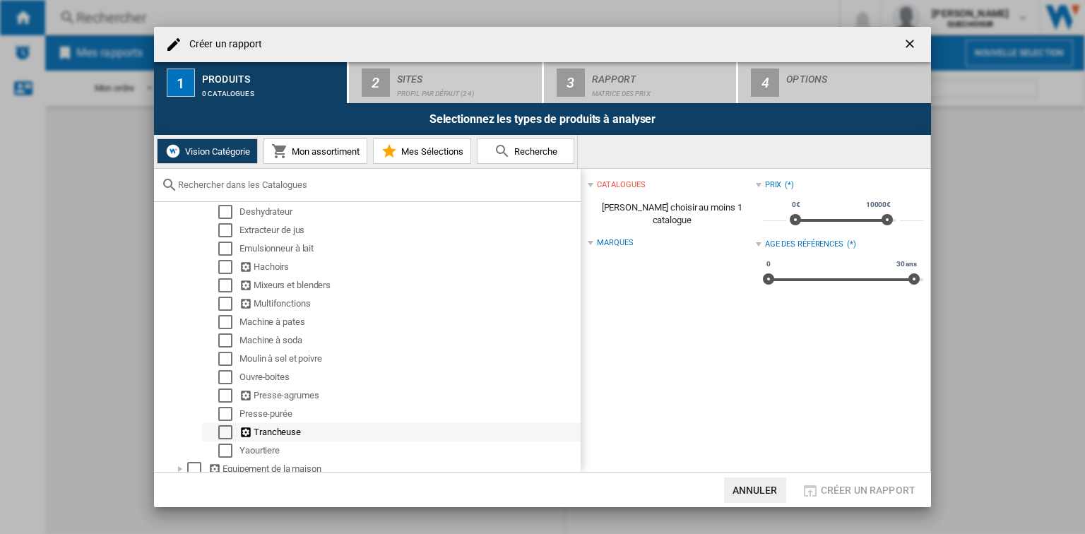
scroll to position [1073, 0]
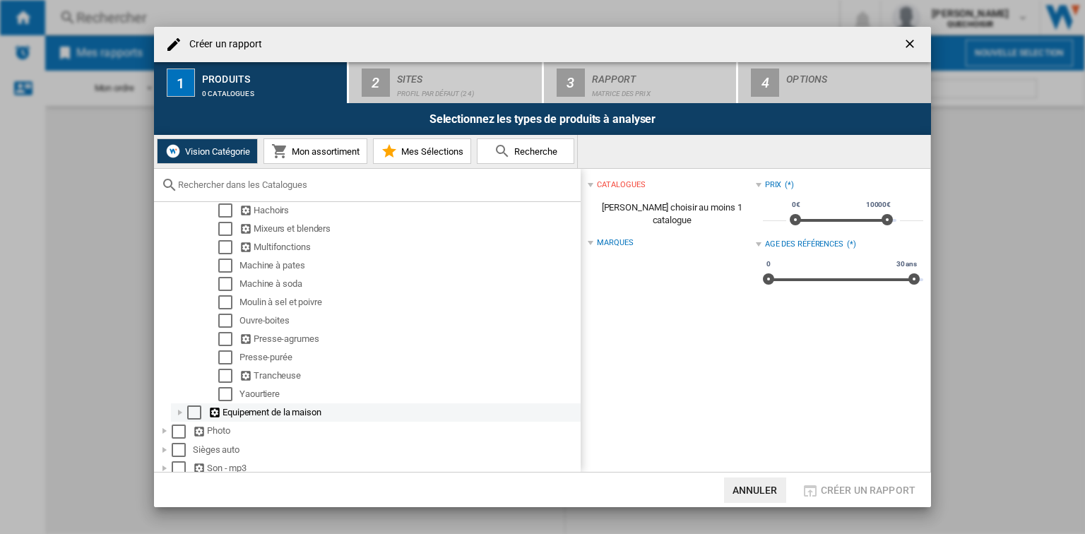
click at [308, 412] on div "Equipement de la maison" at bounding box center [393, 412] width 370 height 14
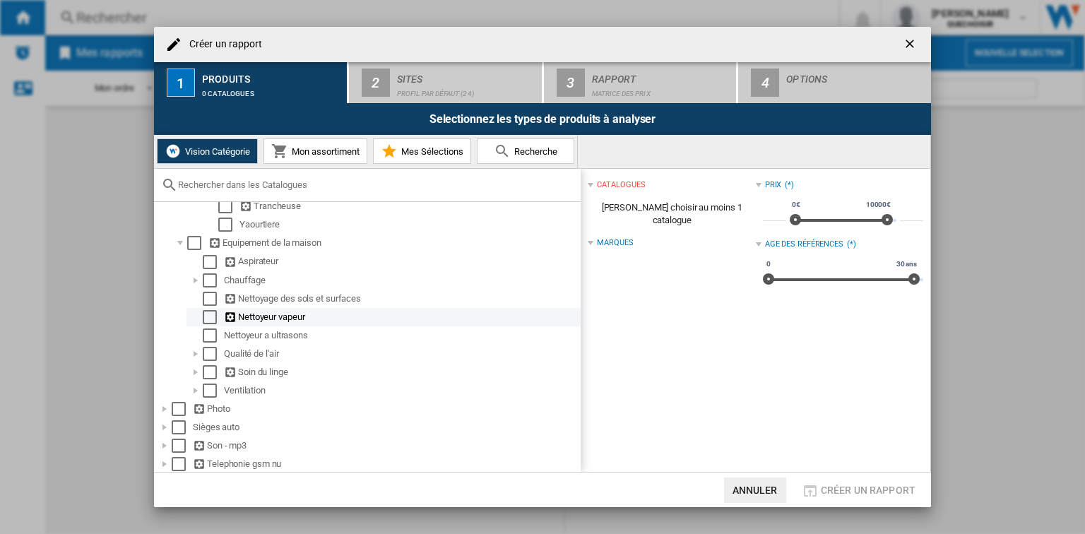
scroll to position [1279, 0]
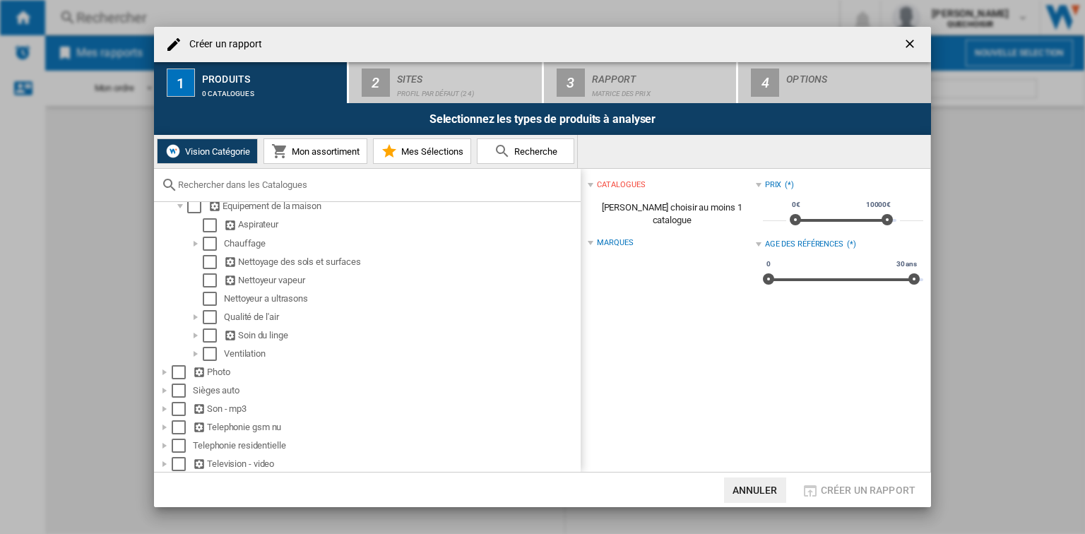
click at [291, 195] on div at bounding box center [367, 185] width 426 height 33
click at [291, 188] on input "text" at bounding box center [375, 184] width 395 height 11
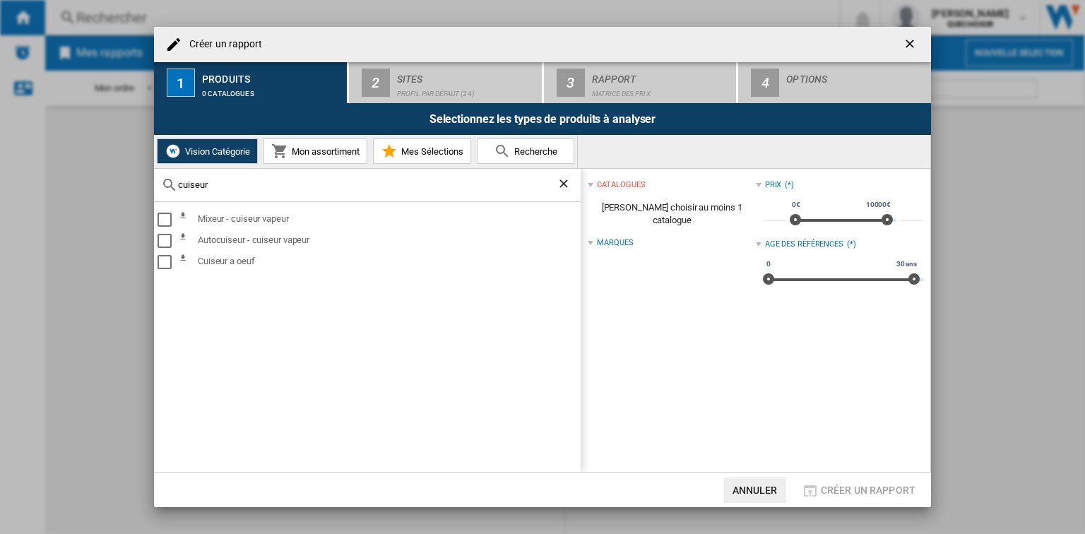
drag, startPoint x: 262, startPoint y: 182, endPoint x: 150, endPoint y: 178, distance: 111.6
click at [150, 178] on div "Créer un rapport 1 Produits 0 catalogues 2 Sites Profil par défaut (24) 3 Rappo…" at bounding box center [542, 267] width 1085 height 534
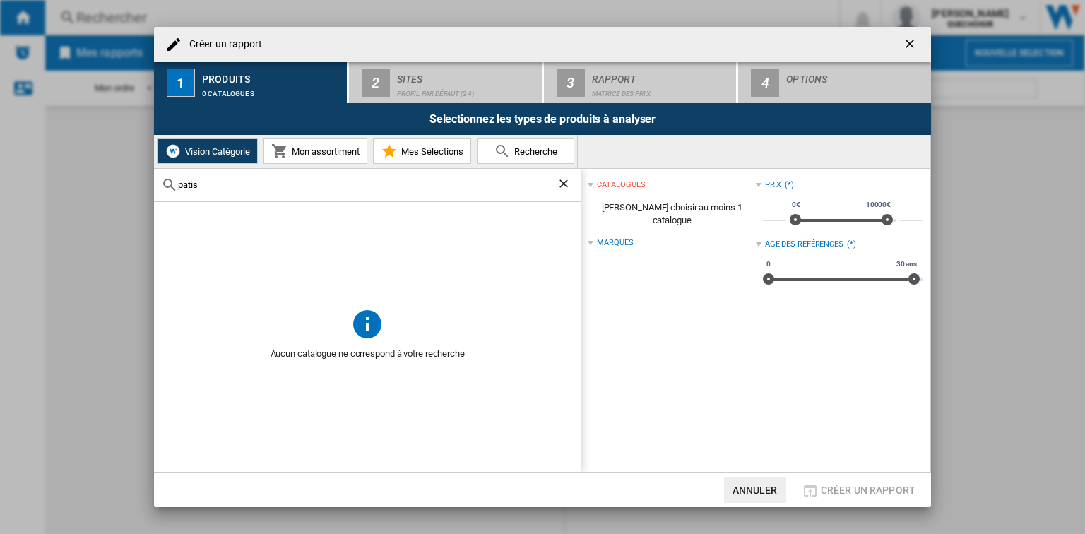
type input "patis"
click at [563, 183] on ng-md-icon "Effacer la recherche" at bounding box center [564, 185] width 17 height 17
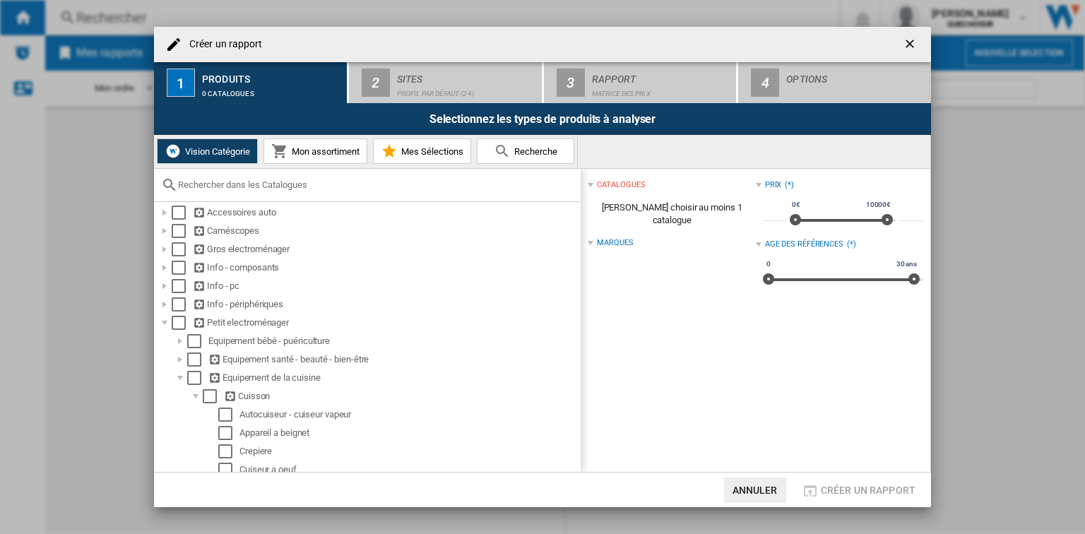
scroll to position [0, 0]
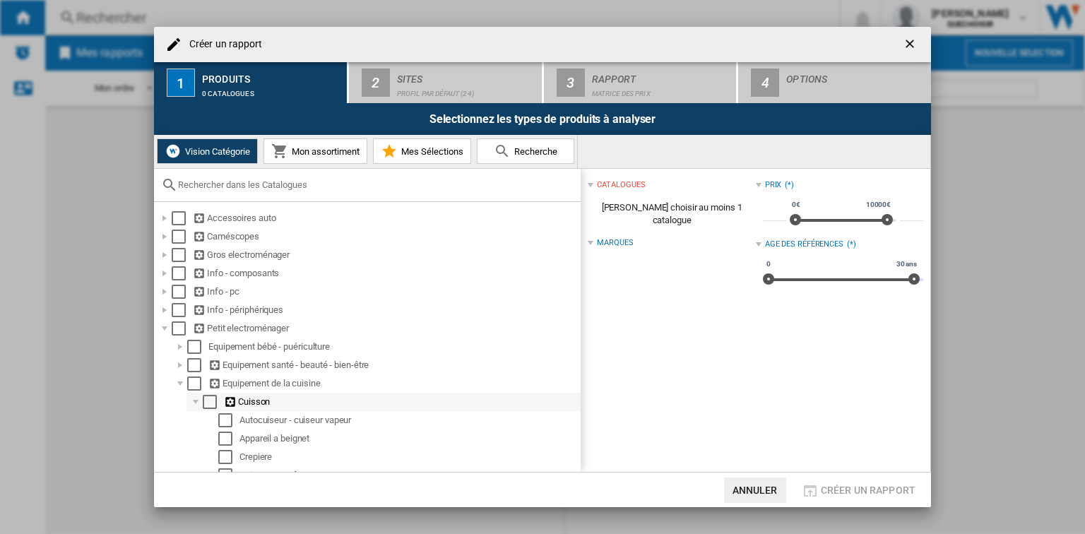
click at [194, 400] on div at bounding box center [196, 402] width 14 height 14
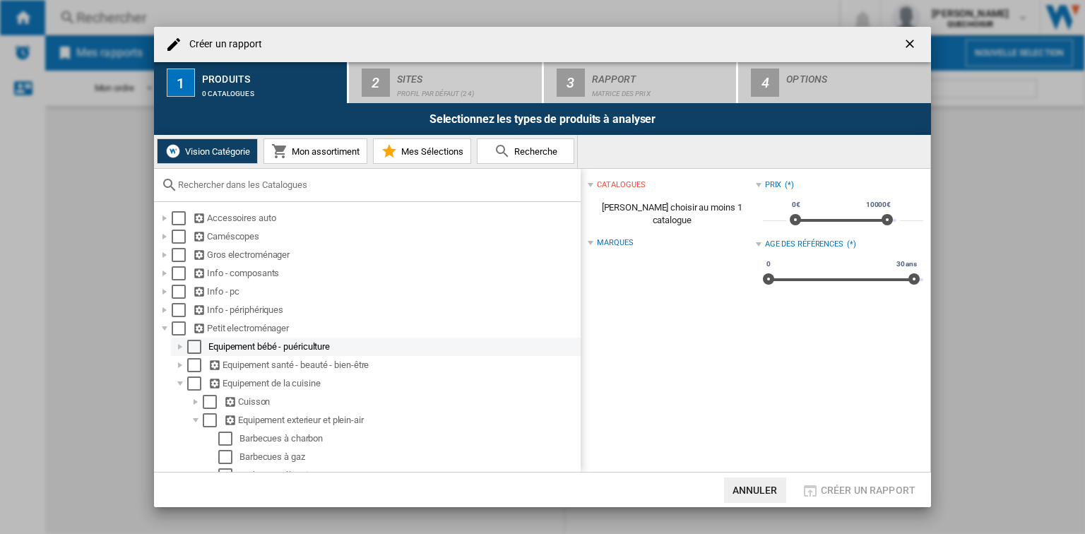
click at [182, 347] on div at bounding box center [180, 347] width 14 height 14
click at [181, 344] on div at bounding box center [180, 347] width 14 height 14
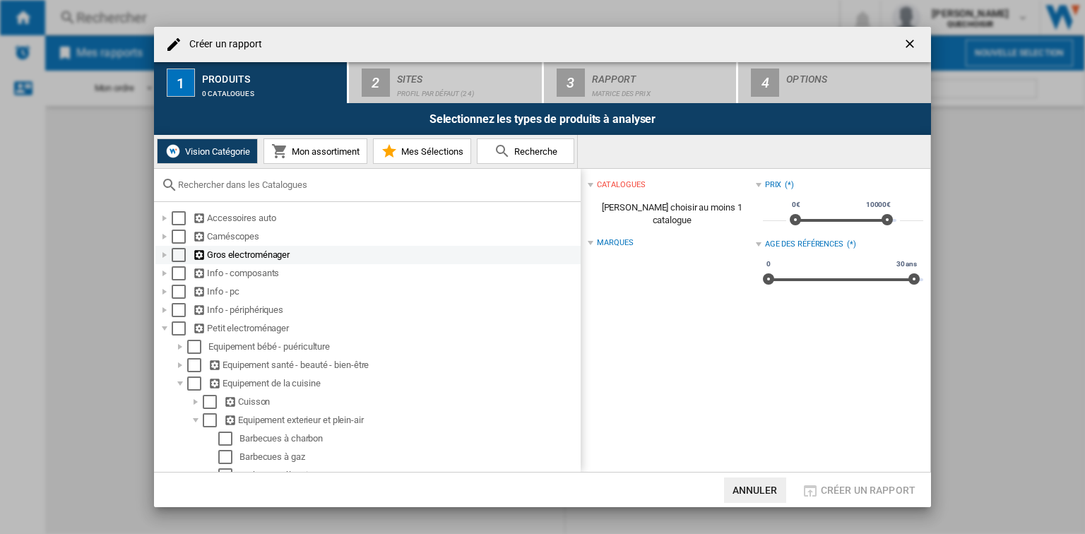
click at [166, 254] on div at bounding box center [164, 255] width 14 height 14
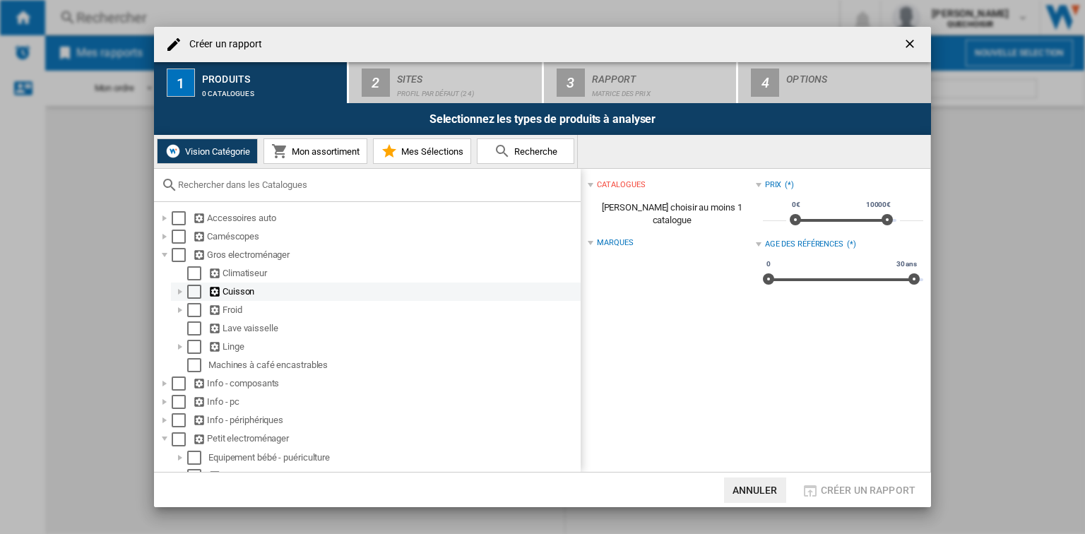
click at [179, 291] on div at bounding box center [180, 292] width 14 height 14
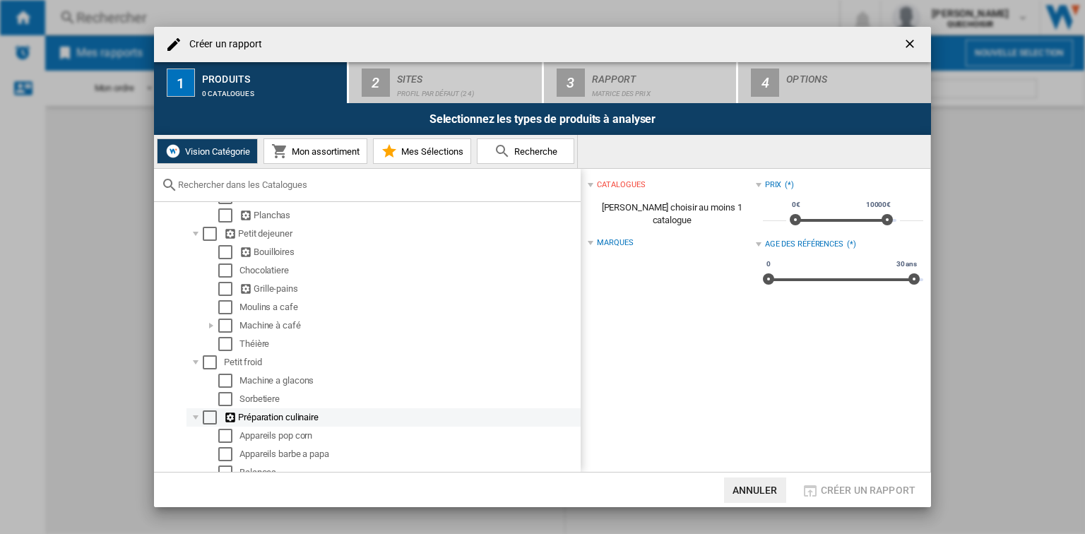
scroll to position [621, 0]
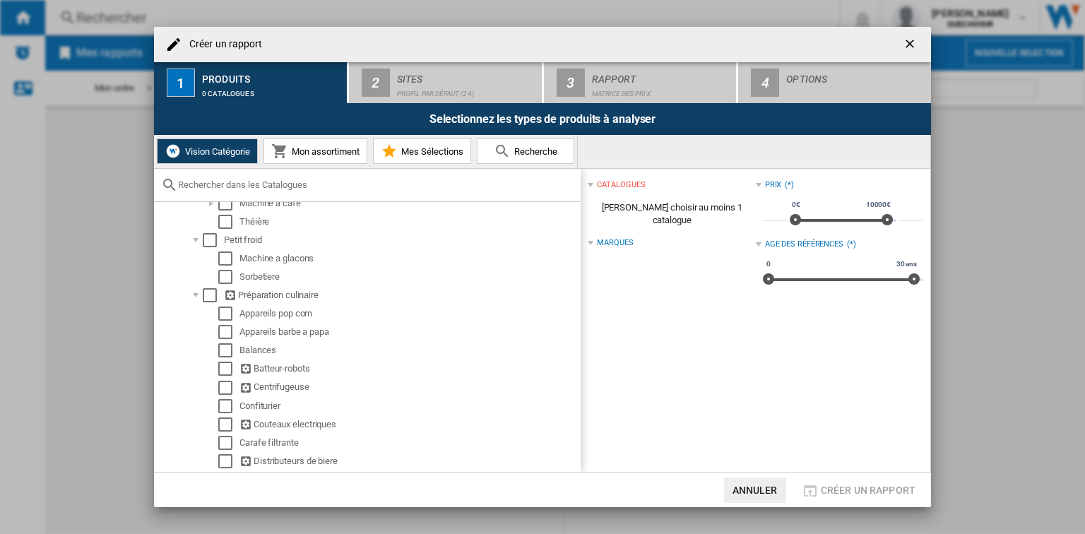
click at [913, 42] on ng-md-icon "getI18NText('BUTTONS.CLOSE_DIALOG')" at bounding box center [910, 45] width 17 height 17
